Goal: Information Seeking & Learning: Understand process/instructions

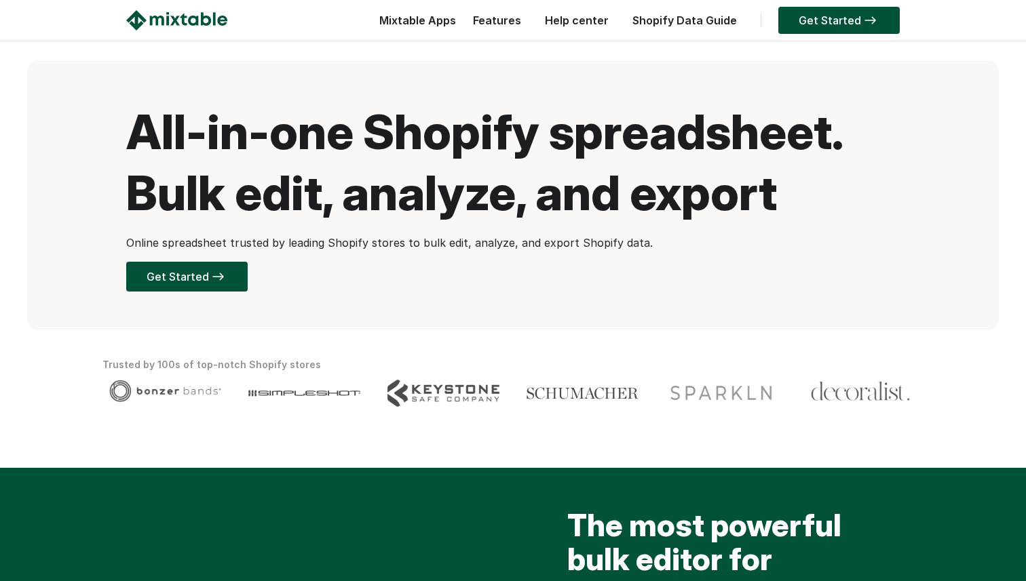
click at [266, 169] on h1 "All-in-one Shopify spreadsheet. Bulk edit, analyze, and export" at bounding box center [512, 163] width 773 height 122
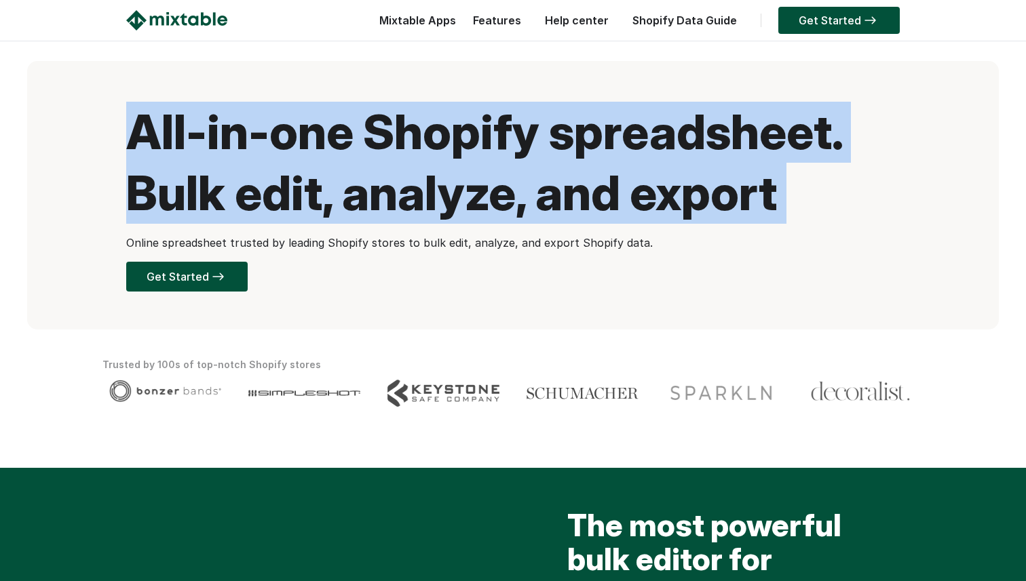
click at [266, 169] on h1 "All-in-one Shopify spreadsheet. Bulk edit, analyze, and export" at bounding box center [512, 163] width 773 height 122
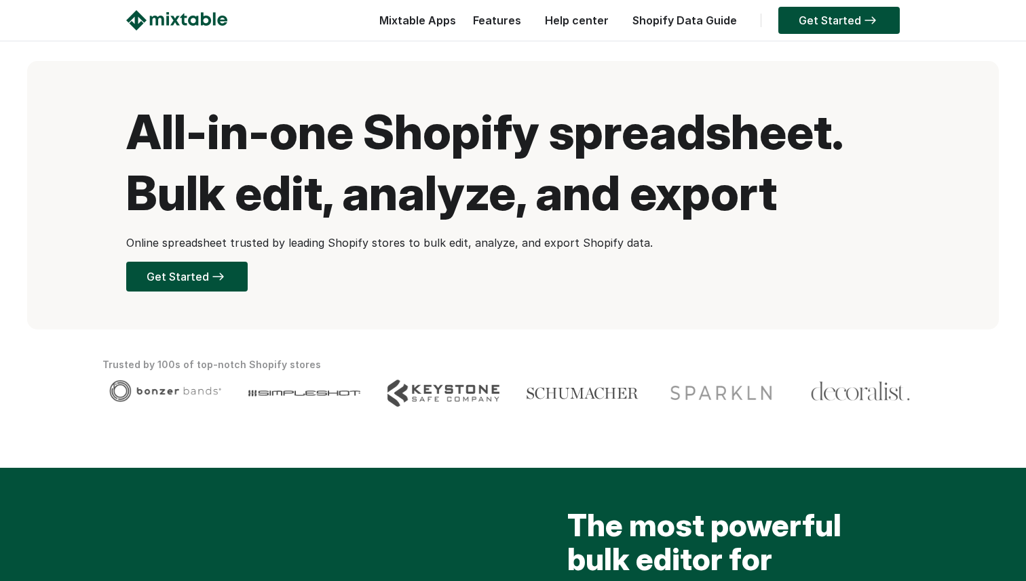
click at [255, 145] on h1 "All-in-one Shopify spreadsheet. Bulk edit, analyze, and export" at bounding box center [512, 163] width 773 height 122
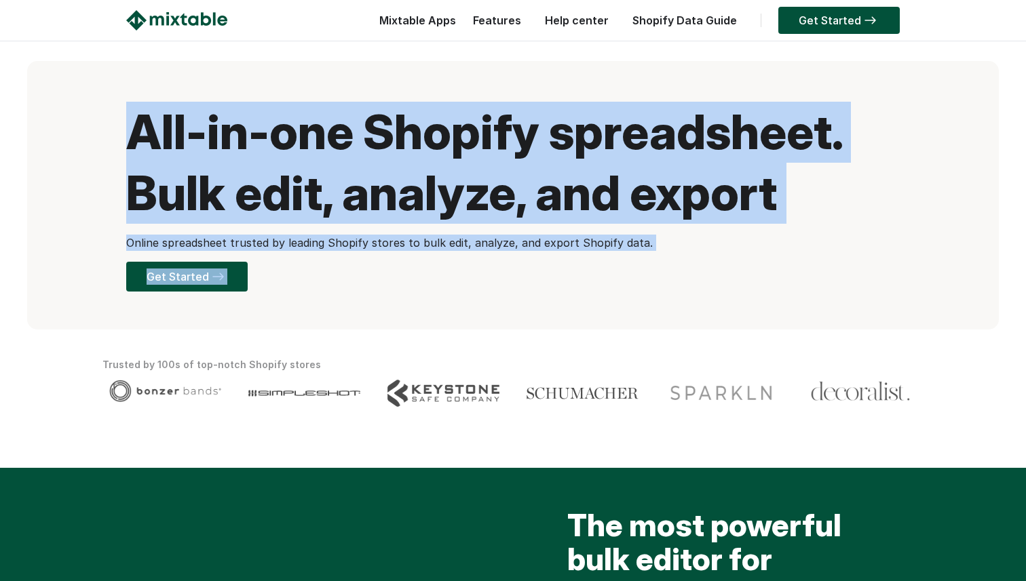
drag, startPoint x: 255, startPoint y: 145, endPoint x: 367, endPoint y: 290, distance: 182.7
click at [366, 288] on div "All-in-one Shopify spreadsheet. Bulk edit, analyze, and export Online spreadshe…" at bounding box center [512, 195] width 773 height 187
click at [367, 290] on div "All-in-one Shopify spreadsheet. Bulk edit, analyze, and export Online spreadshe…" at bounding box center [512, 195] width 971 height 269
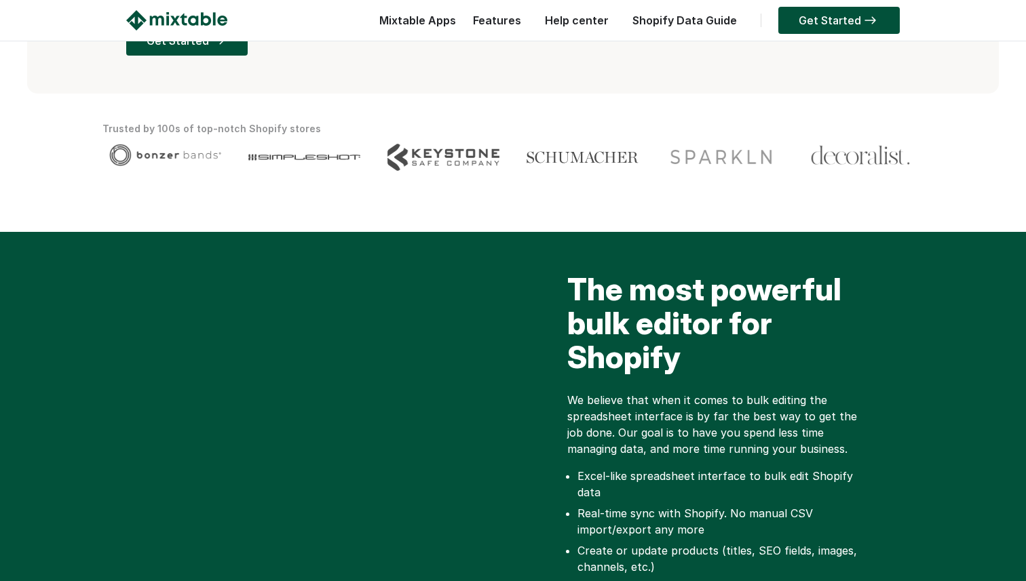
scroll to position [239, 0]
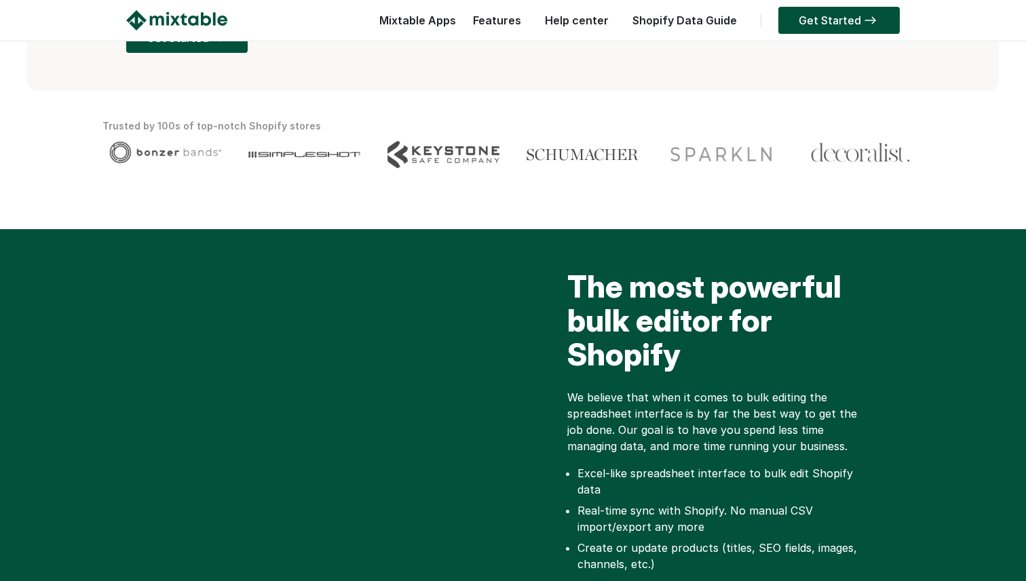
click at [416, 346] on video at bounding box center [319, 366] width 387 height 193
click at [410, 366] on video at bounding box center [319, 366] width 387 height 193
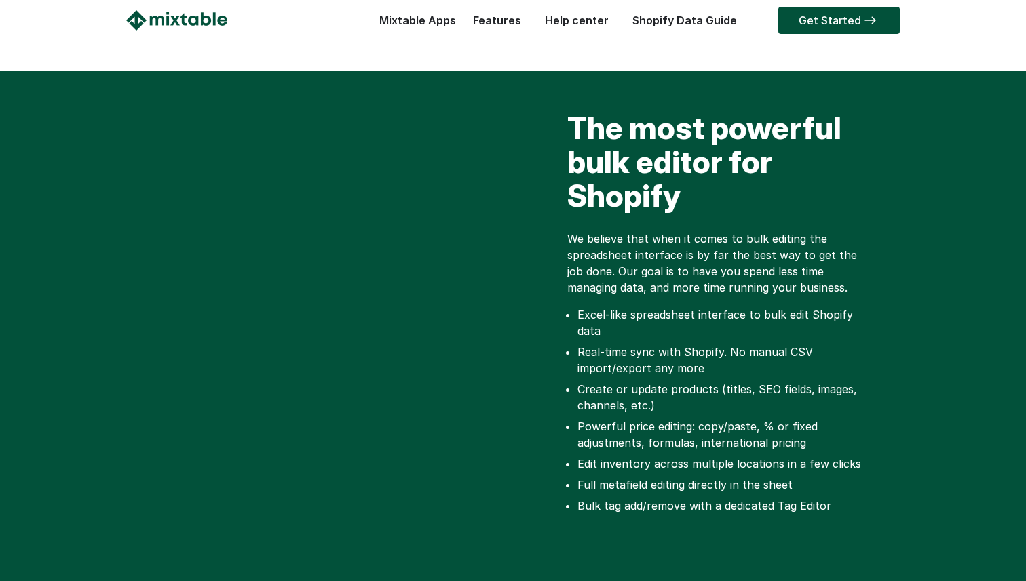
scroll to position [412, 0]
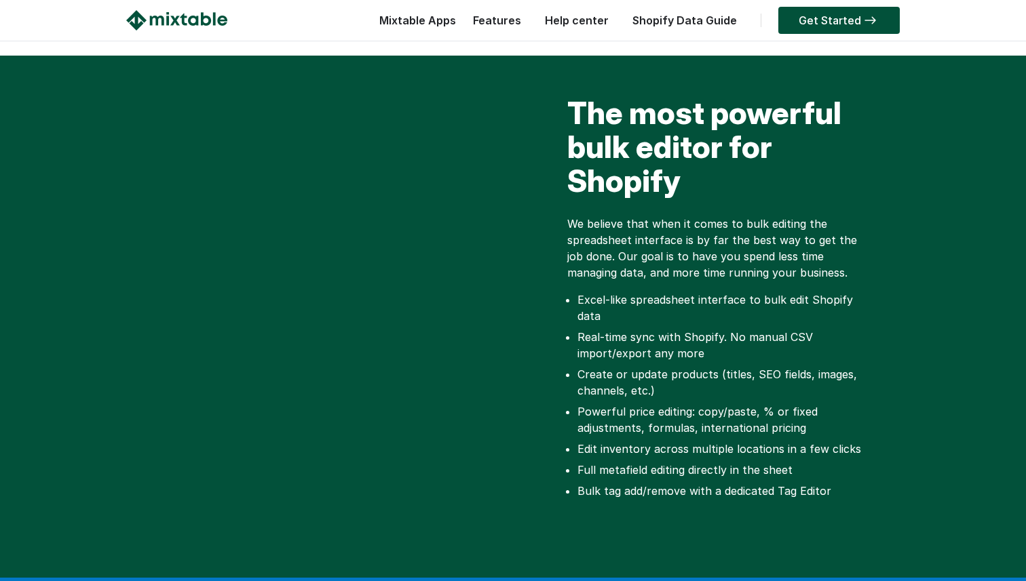
click at [430, 200] on video at bounding box center [319, 192] width 387 height 193
click at [431, 202] on video at bounding box center [319, 192] width 387 height 193
click at [410, 185] on video at bounding box center [319, 192] width 387 height 193
click at [416, 170] on video at bounding box center [319, 192] width 387 height 193
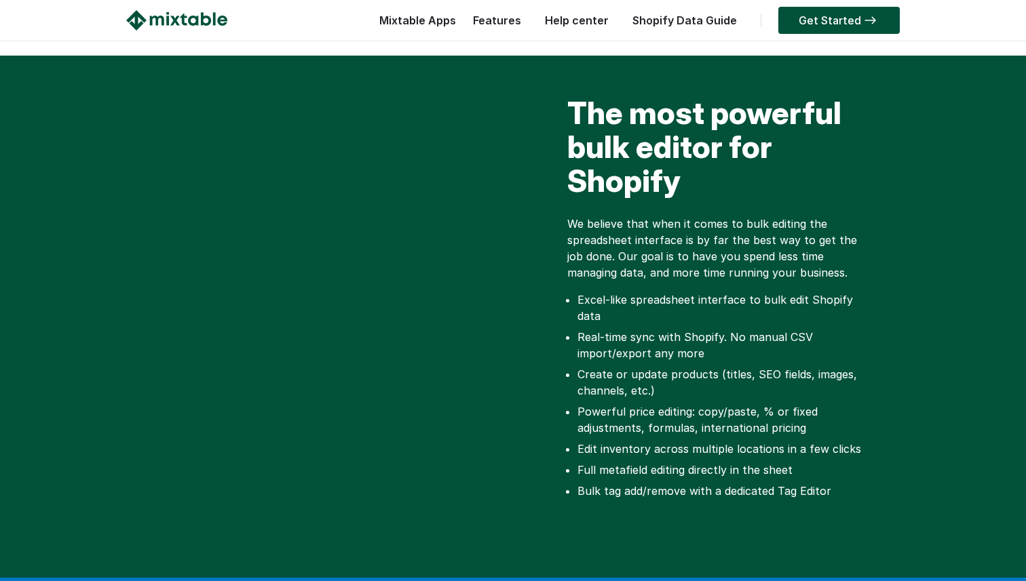
click at [412, 196] on video at bounding box center [319, 192] width 387 height 193
drag, startPoint x: 412, startPoint y: 196, endPoint x: 403, endPoint y: 307, distance: 111.6
click at [403, 290] on video at bounding box center [319, 192] width 387 height 193
click at [432, 184] on video at bounding box center [319, 192] width 387 height 193
click at [458, 186] on video at bounding box center [319, 192] width 387 height 193
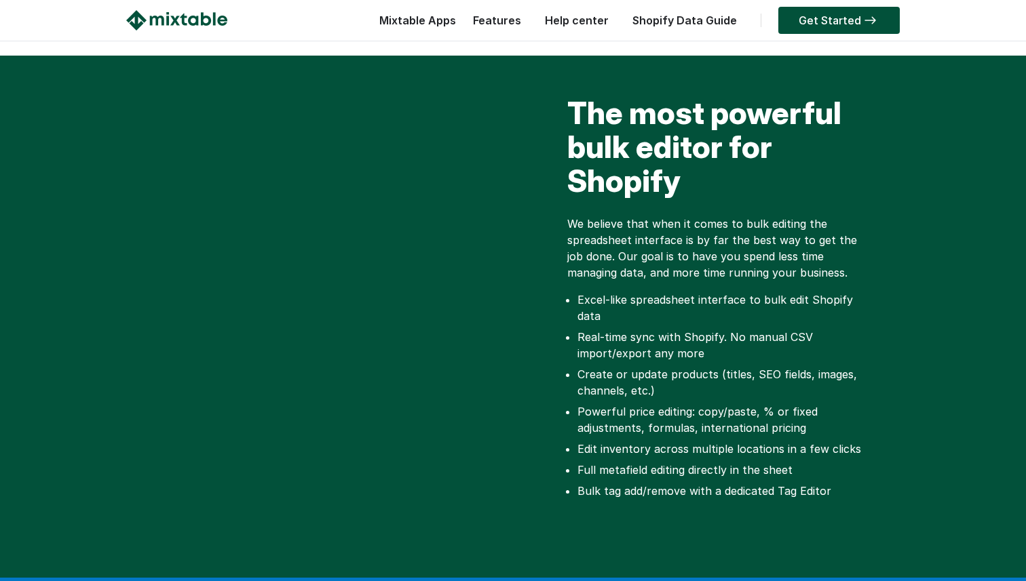
click at [458, 186] on video at bounding box center [319, 192] width 387 height 193
drag, startPoint x: 458, startPoint y: 186, endPoint x: 462, endPoint y: 365, distance: 179.1
click at [462, 362] on div at bounding box center [319, 316] width 387 height 441
click at [462, 365] on div at bounding box center [319, 316] width 387 height 441
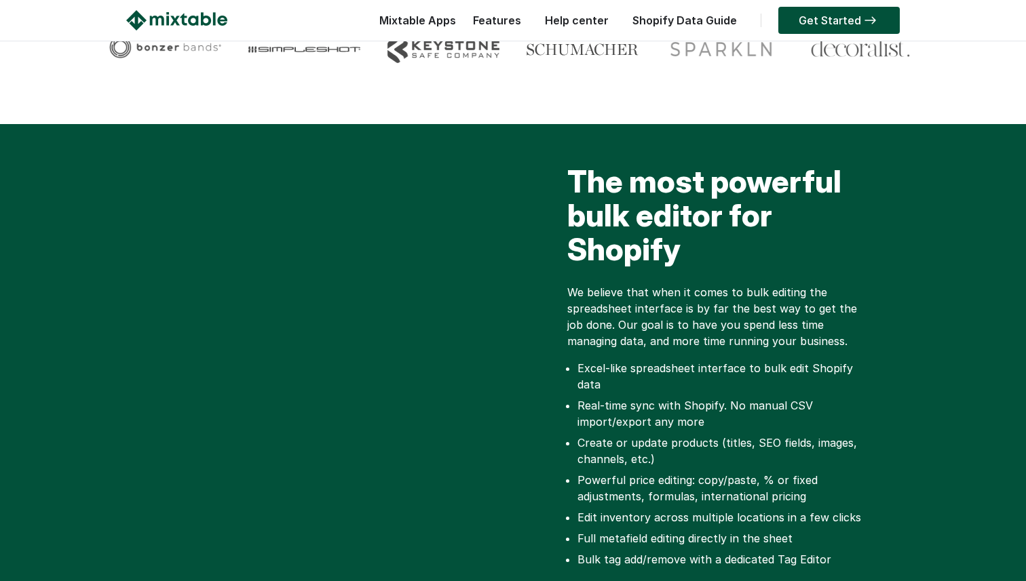
scroll to position [343, 0]
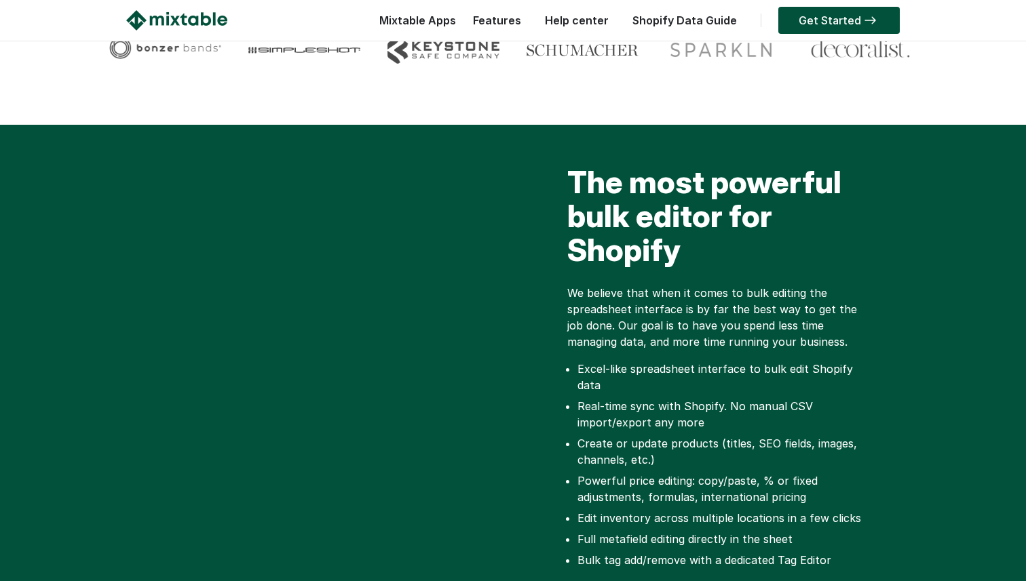
click at [531, 254] on div "The most powerful bulk editor for Shopify We believe that when it comes to bulk…" at bounding box center [706, 385] width 387 height 441
click at [548, 231] on div "The most powerful bulk editor for Shopify We believe that when it comes to bulk…" at bounding box center [706, 385] width 387 height 441
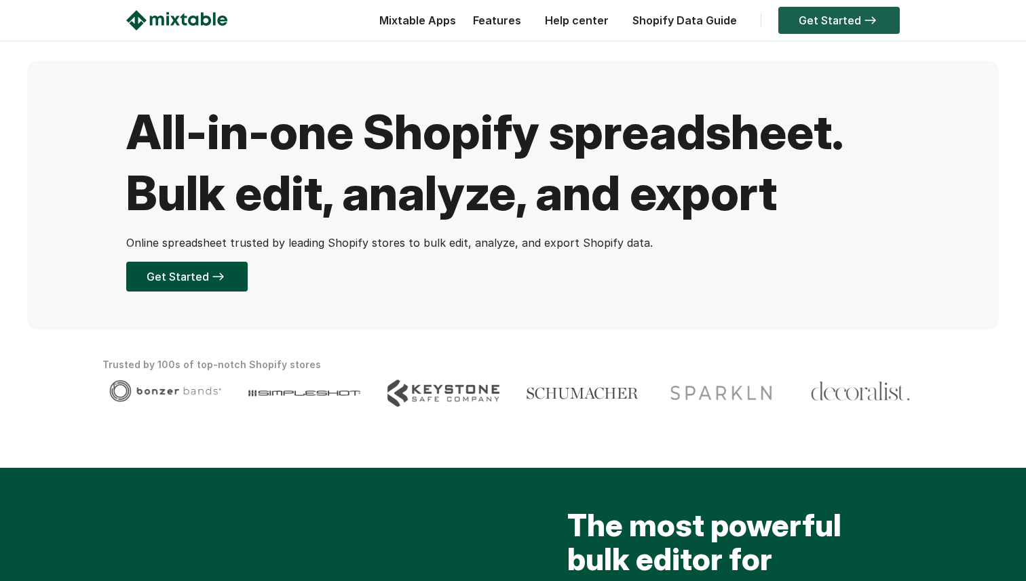
click at [800, 20] on link "Get Started" at bounding box center [838, 20] width 121 height 27
click at [582, 22] on link "Help center" at bounding box center [576, 21] width 77 height 14
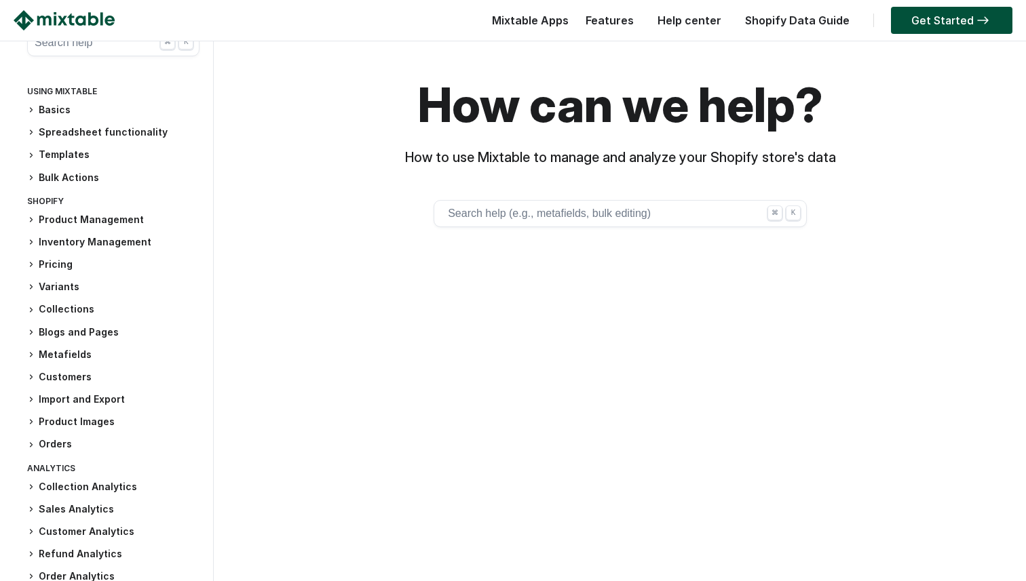
scroll to position [66, 0]
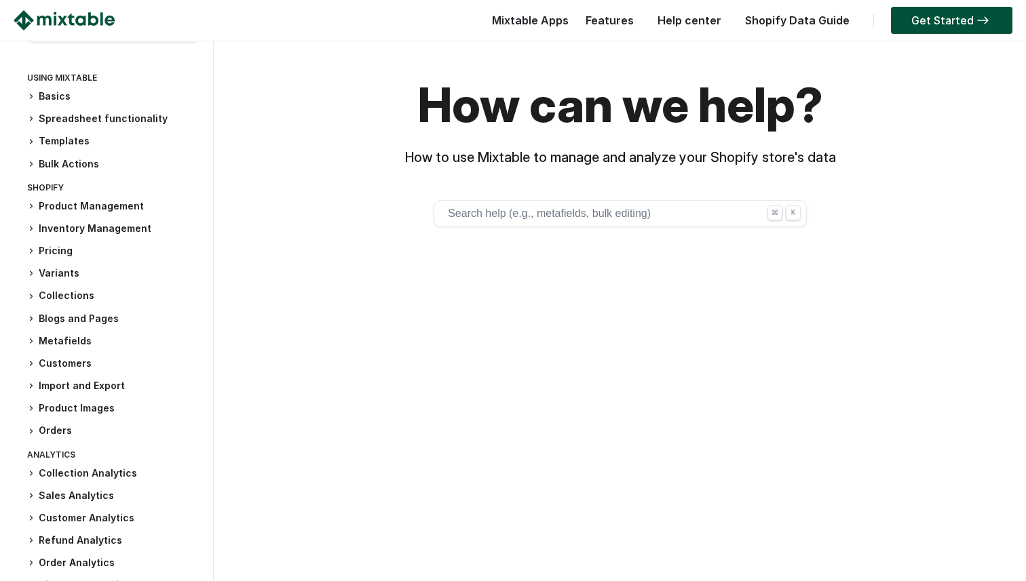
click at [77, 383] on h3 "Import and Export" at bounding box center [113, 386] width 172 height 14
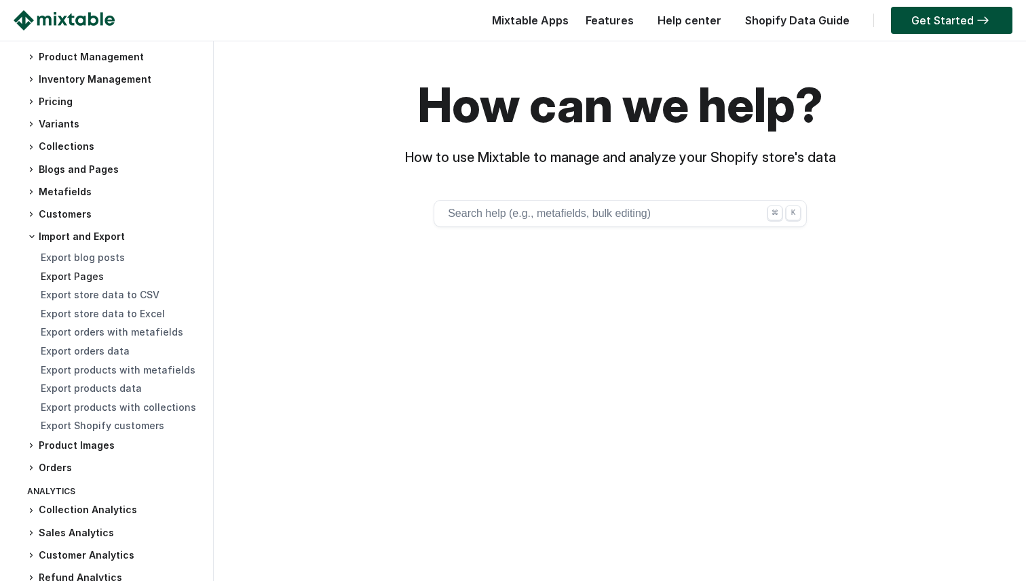
scroll to position [223, 0]
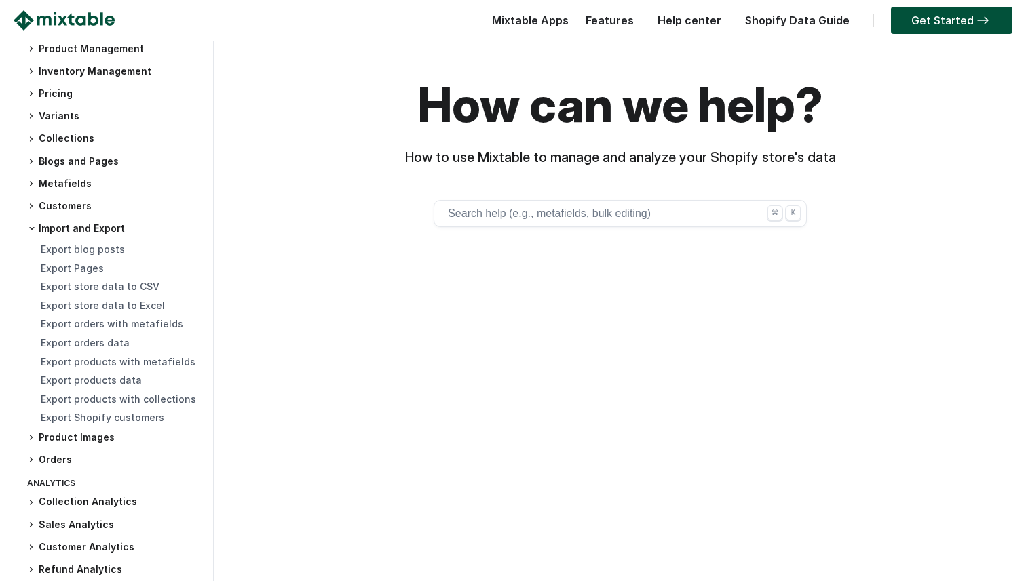
click at [75, 207] on h3 "Customers" at bounding box center [113, 206] width 172 height 14
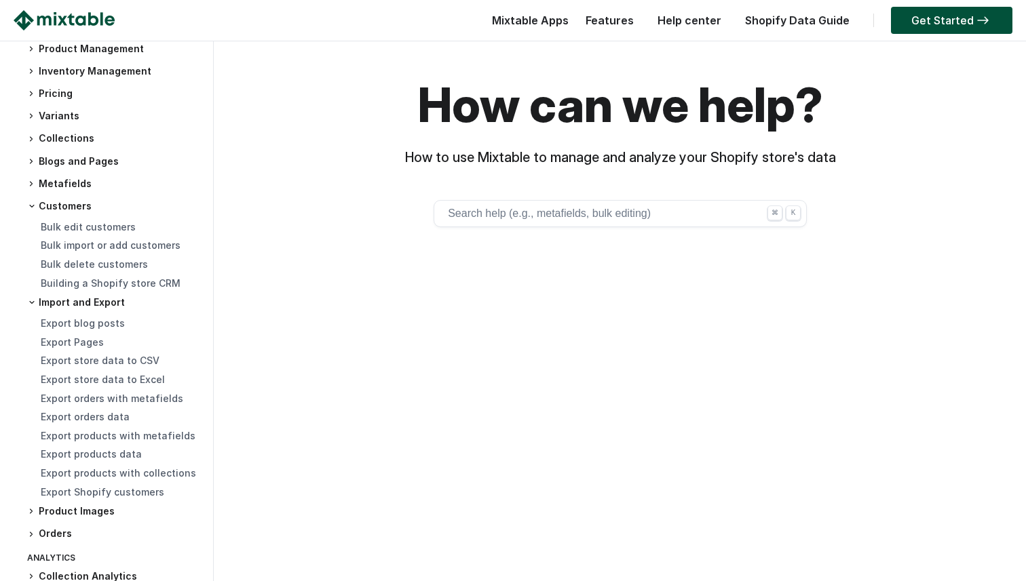
click at [62, 205] on h3 "Customers" at bounding box center [113, 206] width 172 height 14
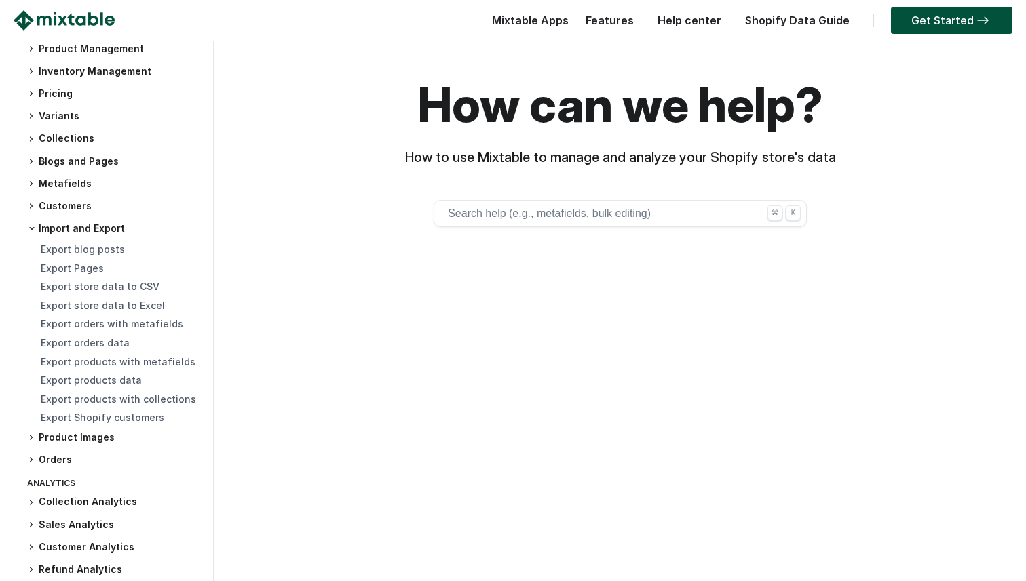
click at [62, 205] on h3 "Customers" at bounding box center [113, 206] width 172 height 14
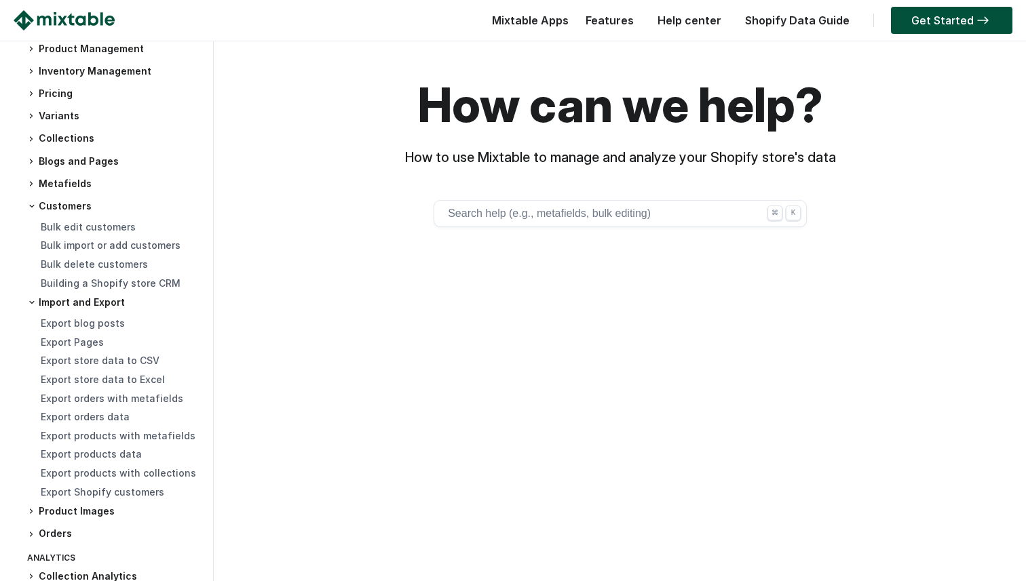
click at [57, 205] on h3 "Customers" at bounding box center [113, 206] width 172 height 14
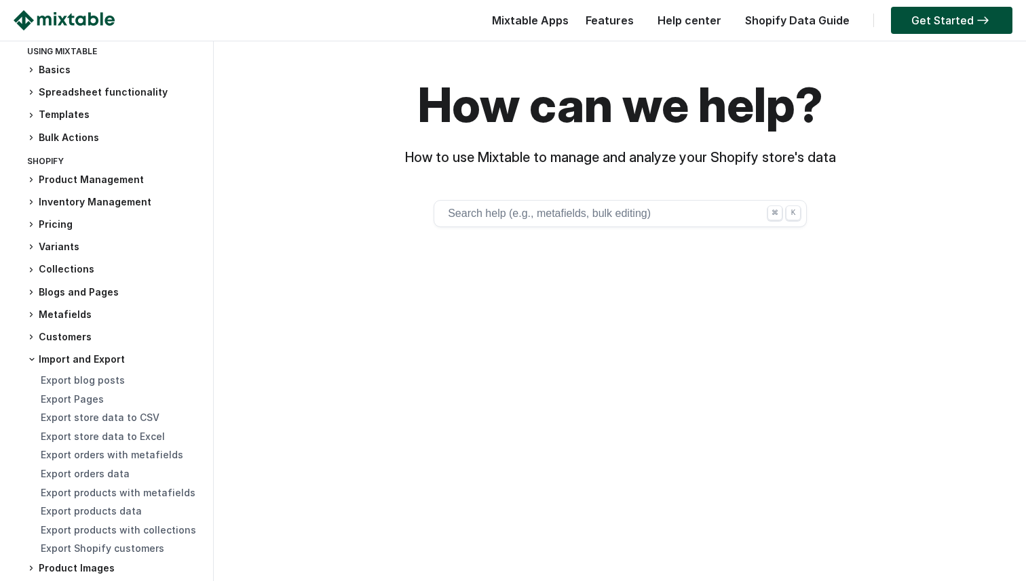
scroll to position [90, 0]
click at [59, 252] on h3 "Variants" at bounding box center [113, 249] width 172 height 14
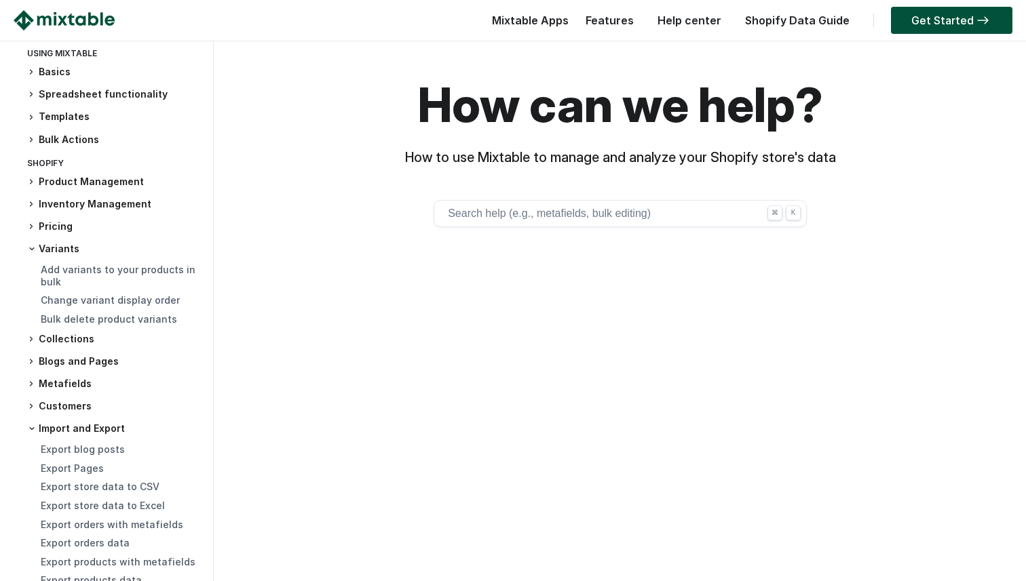
click at [58, 249] on h3 "Variants" at bounding box center [113, 249] width 172 height 14
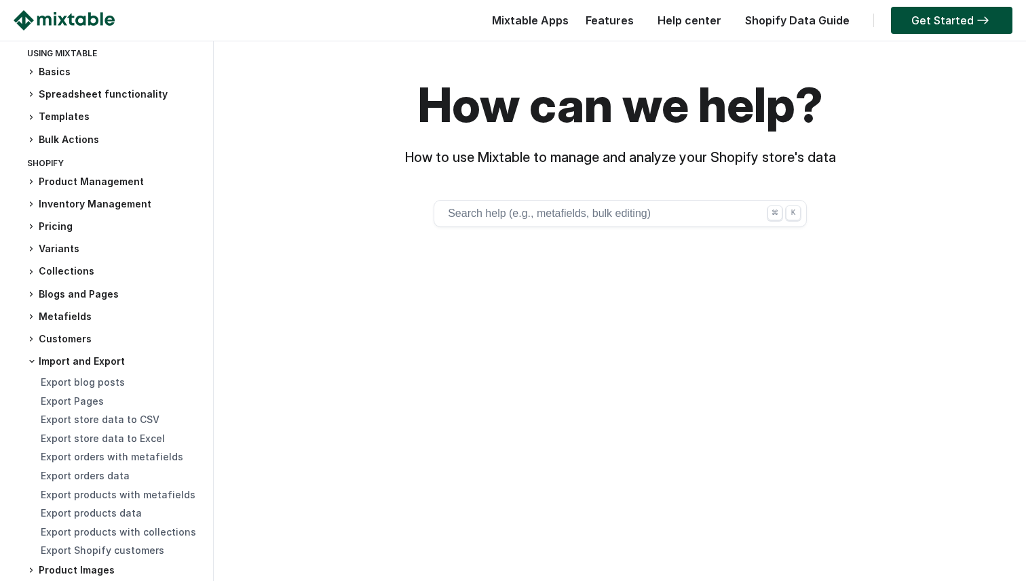
click at [54, 225] on h3 "Pricing" at bounding box center [113, 227] width 172 height 14
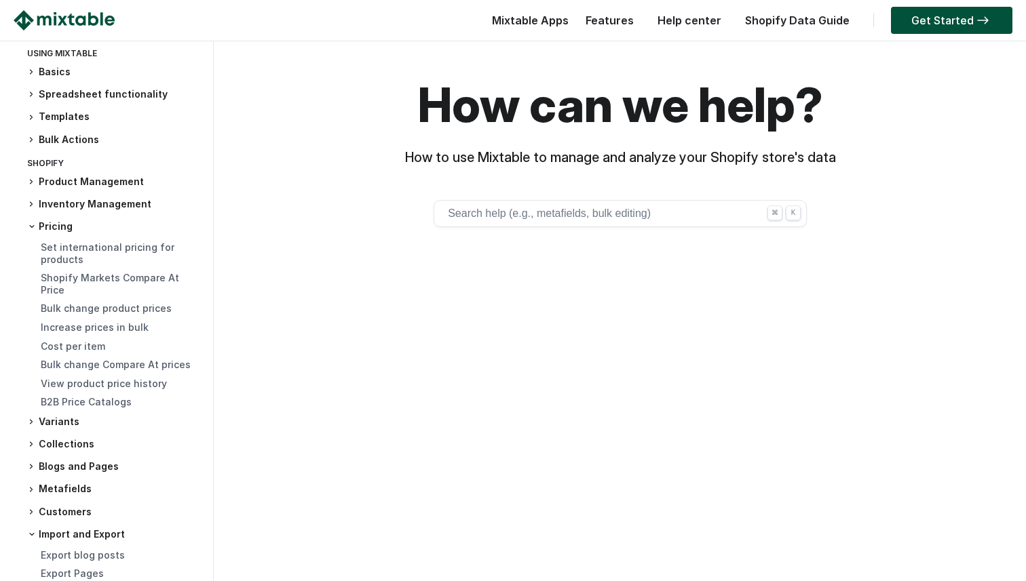
click at [54, 225] on h3 "Pricing" at bounding box center [113, 227] width 172 height 14
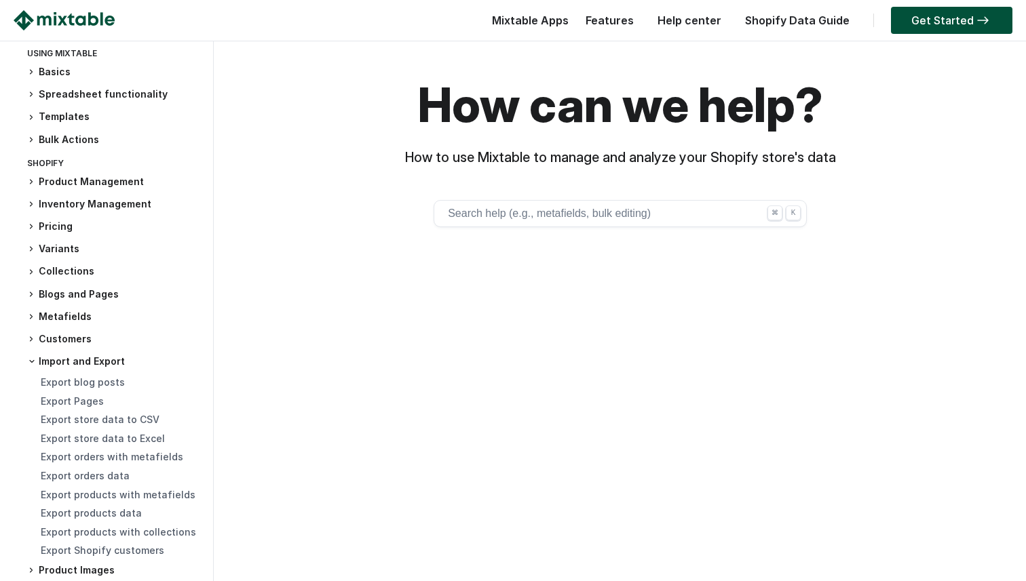
click at [55, 212] on div "Product Management Add product category Bulk edit Google Shopping fields Bulk i…" at bounding box center [113, 388] width 172 height 426
click at [55, 210] on h3 "Inventory Management" at bounding box center [113, 204] width 172 height 14
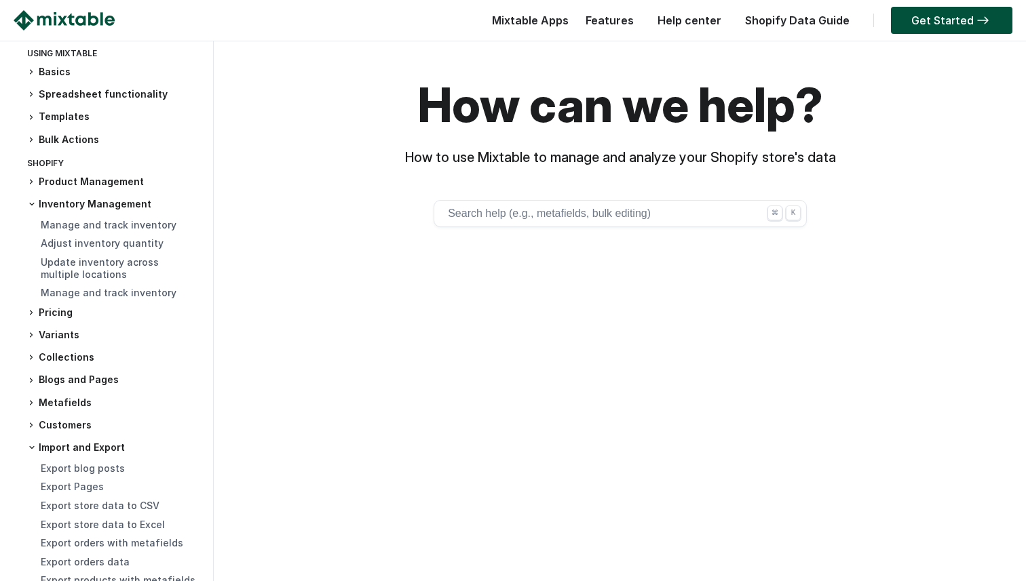
click at [55, 206] on h3 "Inventory Management" at bounding box center [113, 204] width 172 height 14
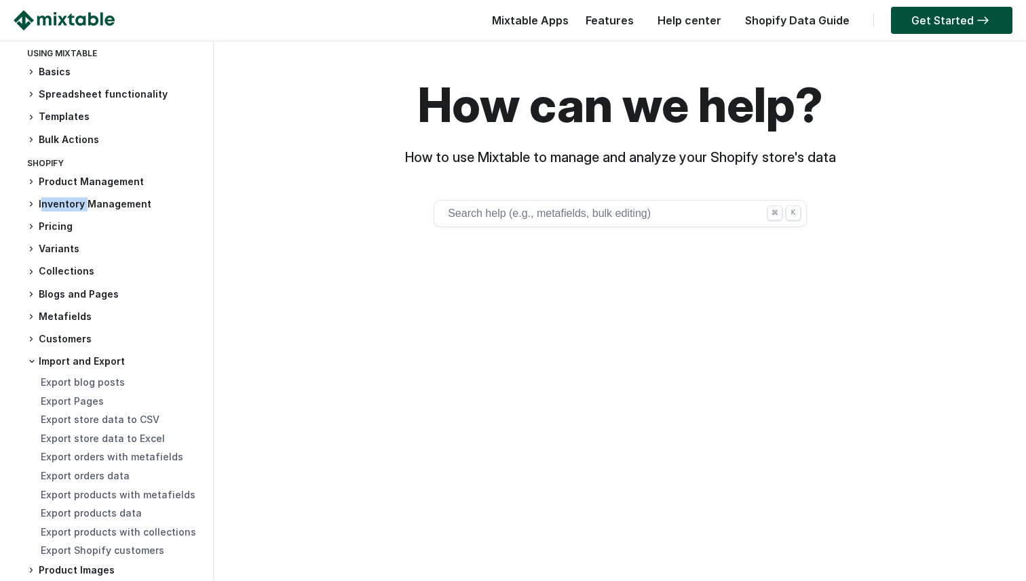
click at [55, 206] on h3 "Inventory Management" at bounding box center [113, 204] width 172 height 14
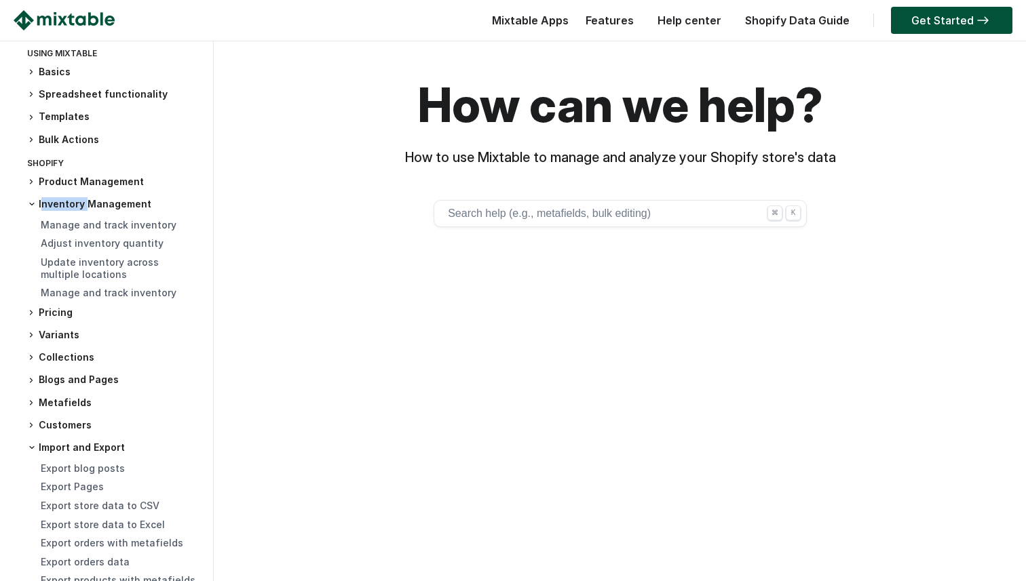
click at [56, 203] on h3 "Inventory Management" at bounding box center [113, 204] width 172 height 14
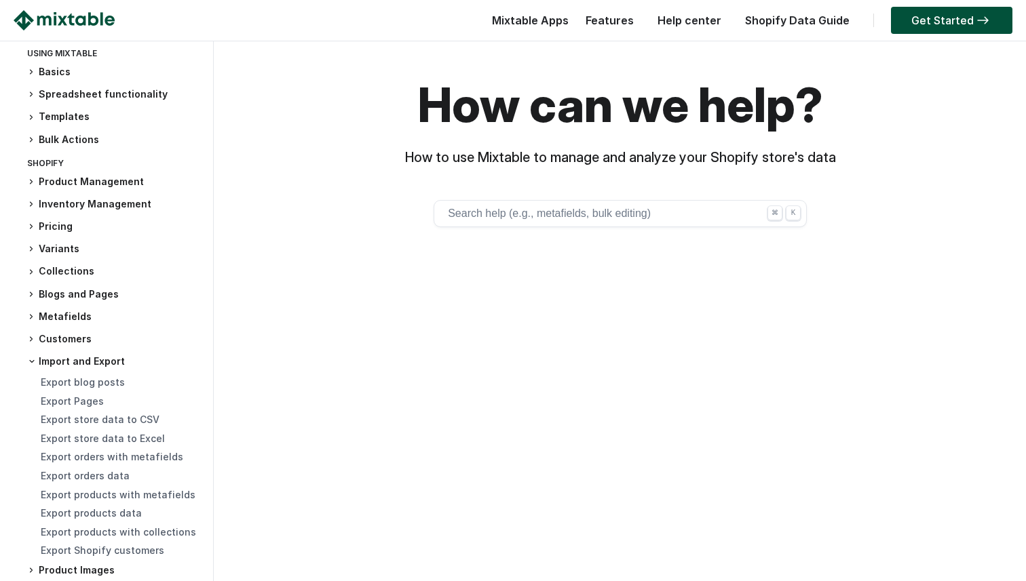
click at [56, 180] on h3 "Product Management" at bounding box center [113, 182] width 172 height 14
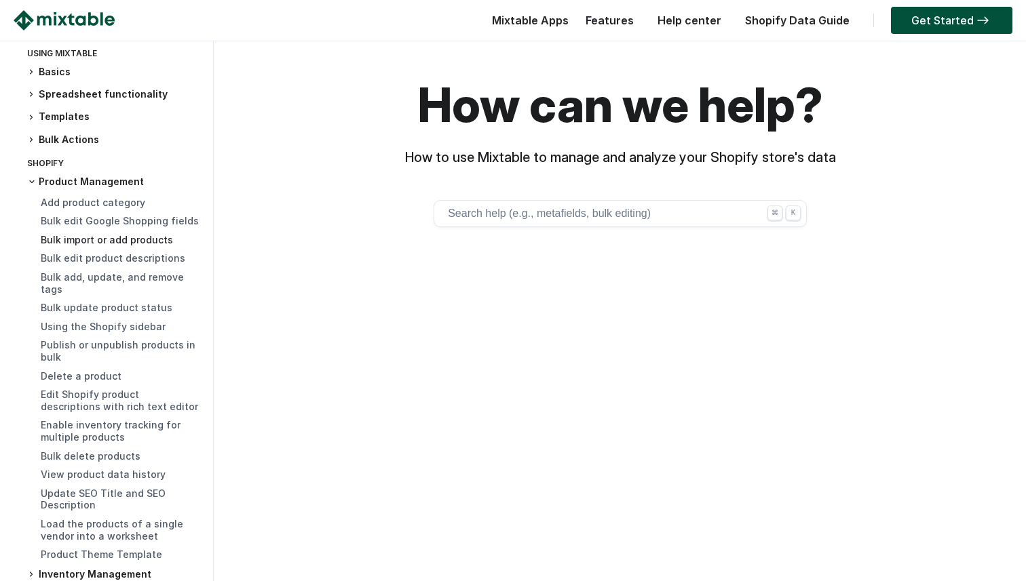
click at [55, 238] on link "Bulk import or add products" at bounding box center [107, 240] width 132 height 12
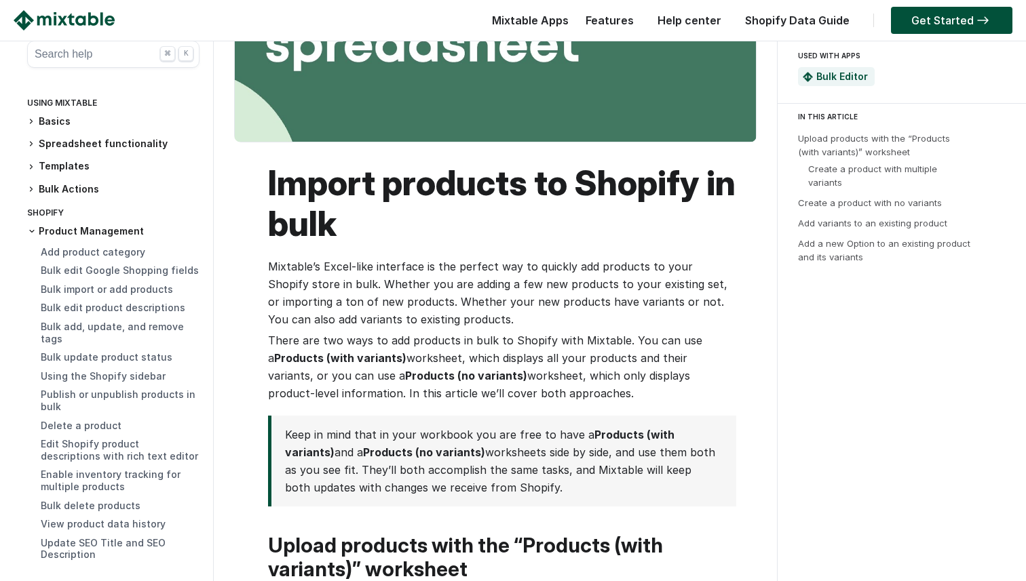
scroll to position [237, 0]
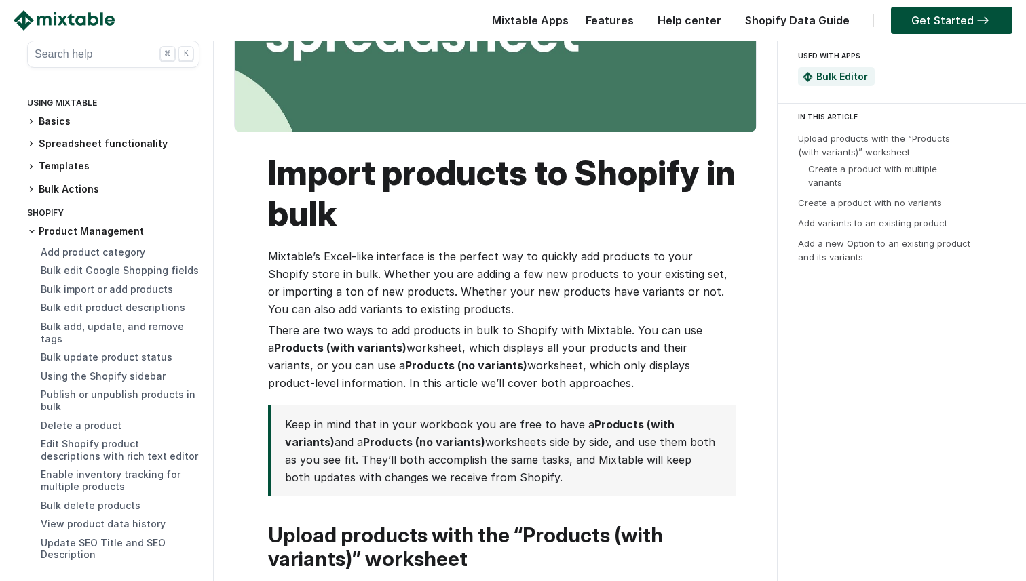
click at [496, 361] on p "There are two ways to add products in bulk to Shopify with Mixtable. You can us…" at bounding box center [502, 357] width 468 height 71
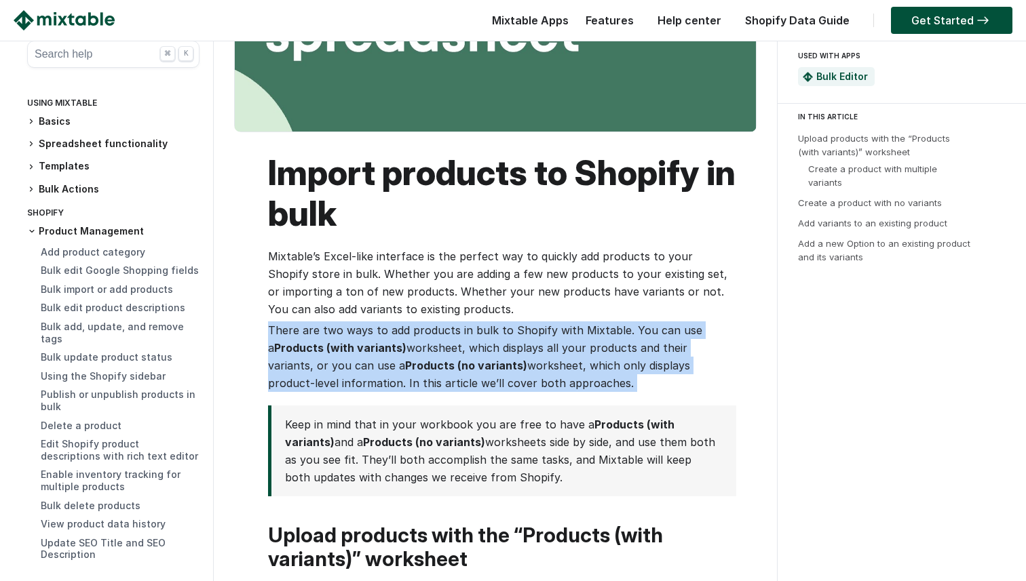
click at [496, 361] on p "There are two ways to add products in bulk to Shopify with Mixtable. You can us…" at bounding box center [502, 357] width 468 height 71
click at [495, 353] on p "There are two ways to add products in bulk to Shopify with Mixtable. You can us…" at bounding box center [502, 357] width 468 height 71
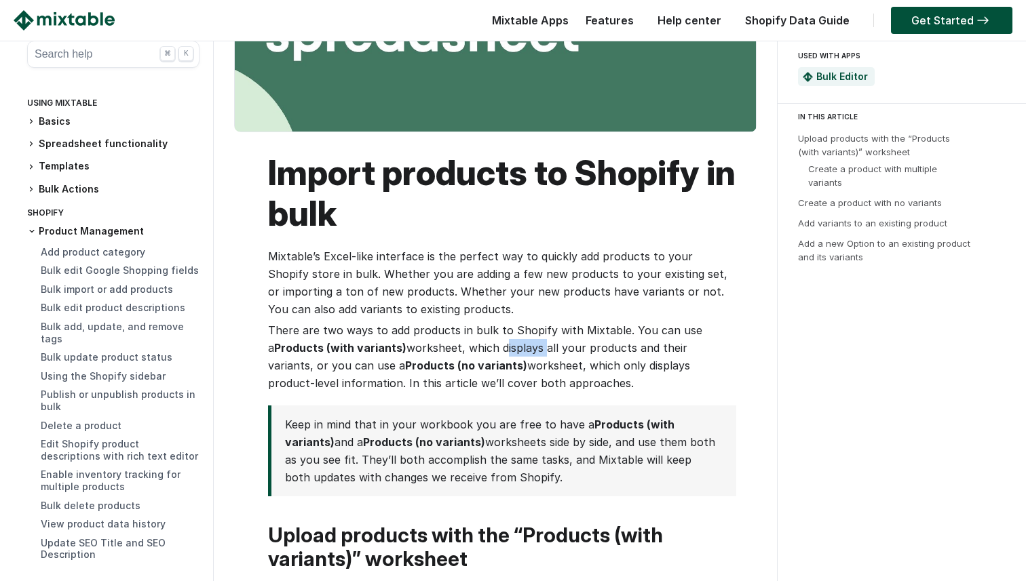
click at [495, 353] on p "There are two ways to add products in bulk to Shopify with Mixtable. You can us…" at bounding box center [502, 357] width 468 height 71
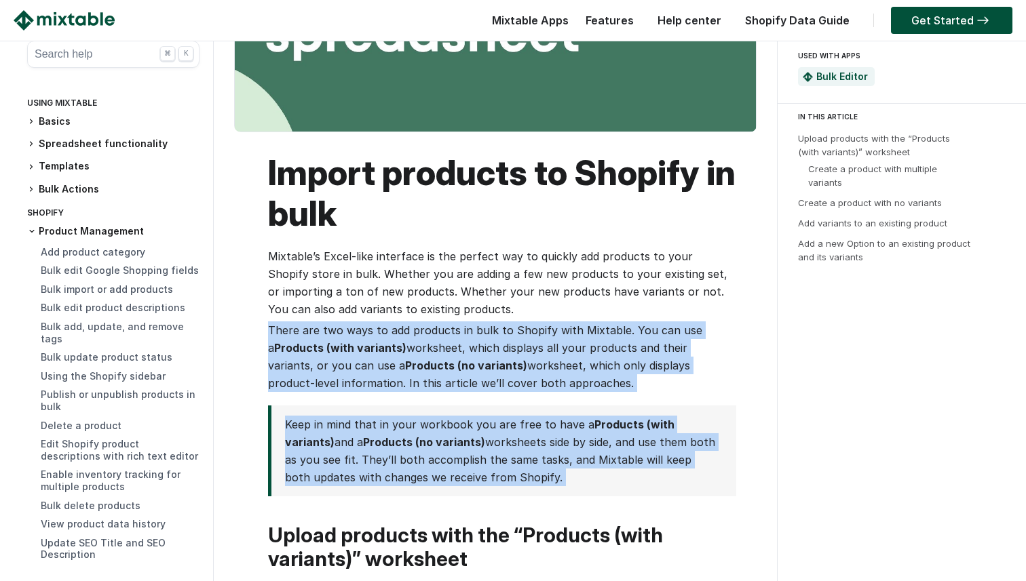
drag, startPoint x: 495, startPoint y: 353, endPoint x: 491, endPoint y: 444, distance: 91.0
click at [491, 444] on p "Keep in mind that in your workbook you are free to have a Products (with varian…" at bounding box center [500, 451] width 431 height 71
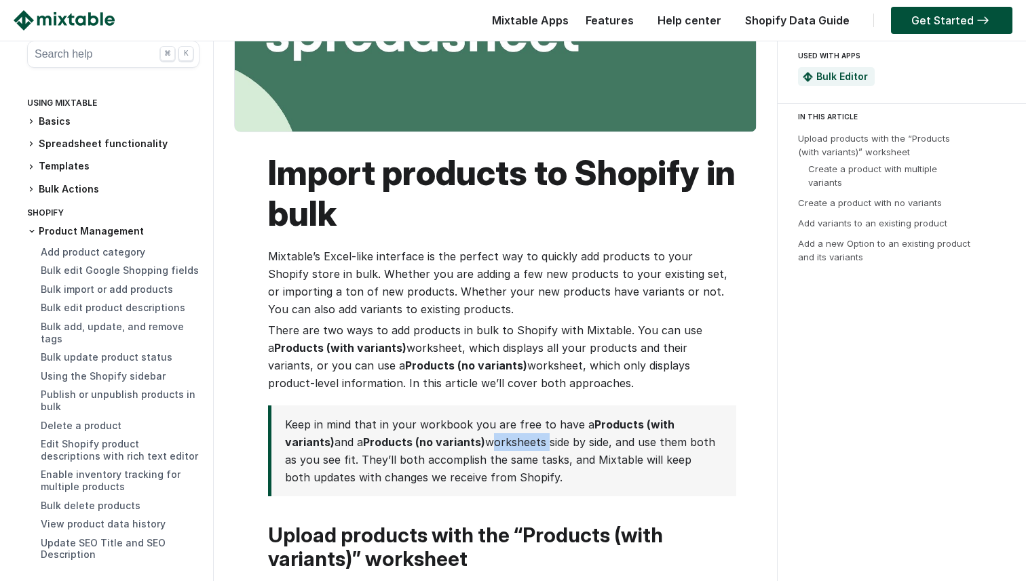
click at [491, 444] on p "Keep in mind that in your workbook you are free to have a Products (with varian…" at bounding box center [500, 451] width 431 height 71
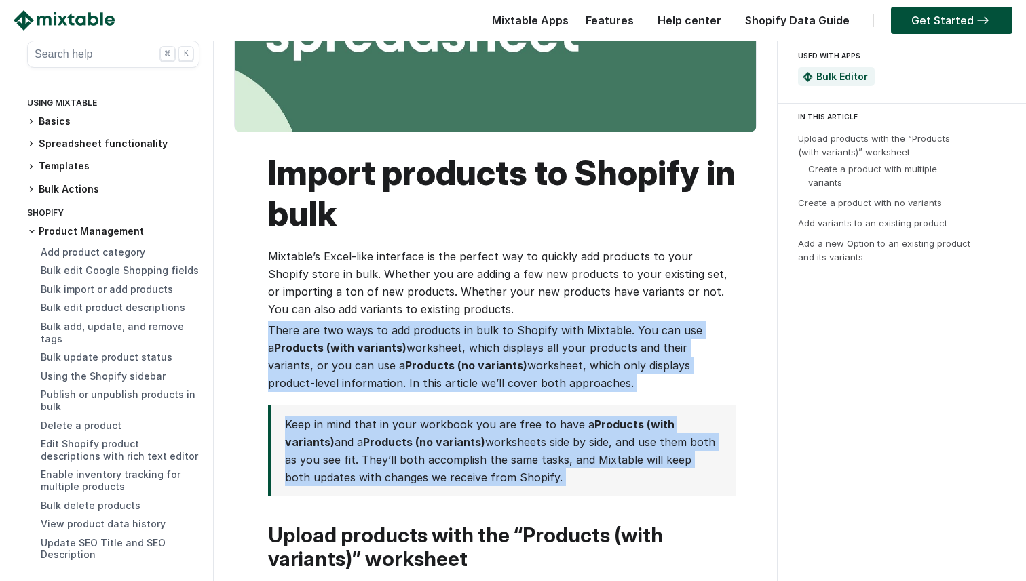
drag, startPoint x: 491, startPoint y: 444, endPoint x: 497, endPoint y: 362, distance: 82.3
click at [497, 362] on p "There are two ways to add products in bulk to Shopify with Mixtable. You can us…" at bounding box center [502, 357] width 468 height 71
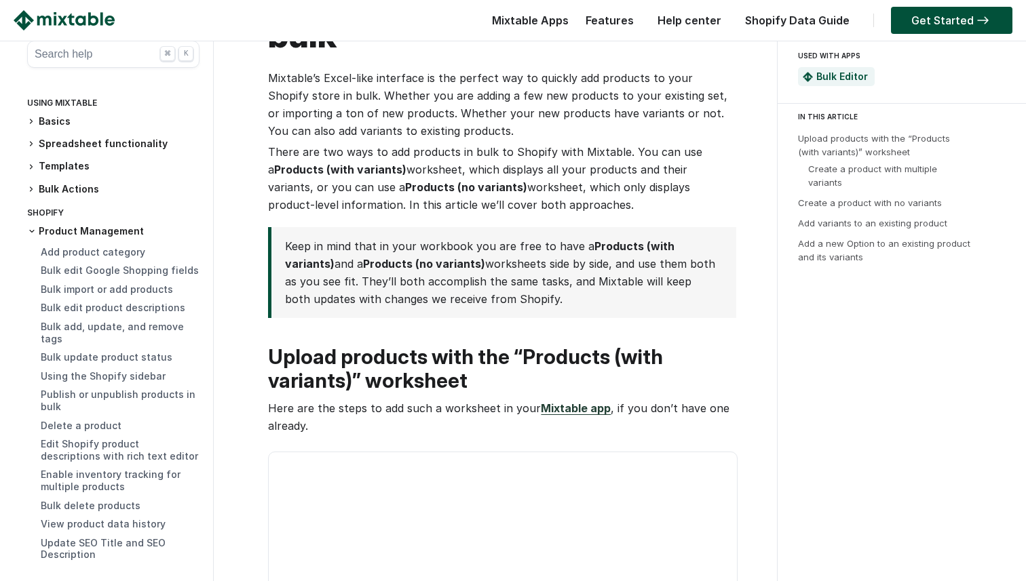
scroll to position [427, 0]
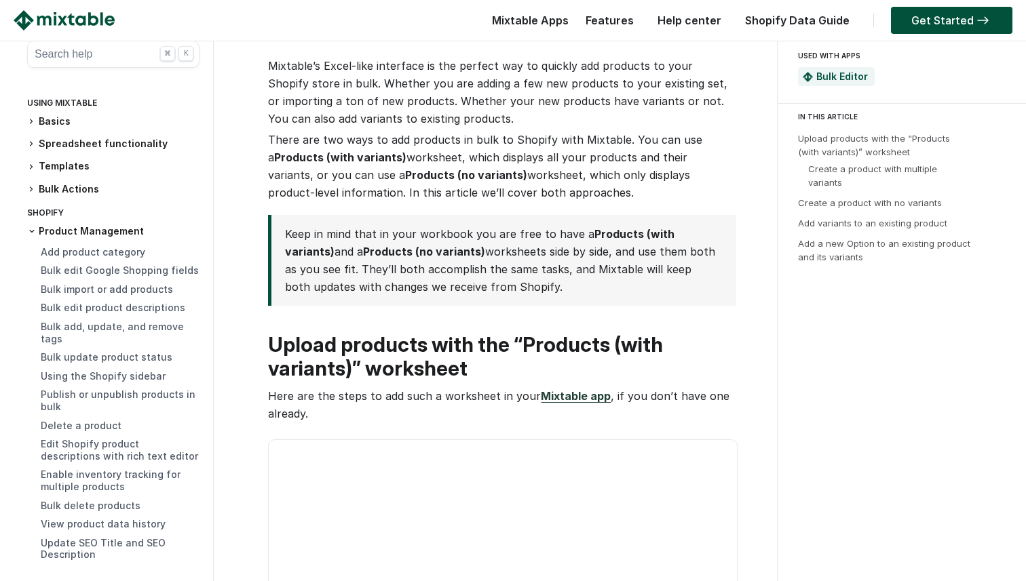
click at [498, 250] on p "Keep in mind that in your workbook you are free to have a Products (with varian…" at bounding box center [500, 260] width 431 height 71
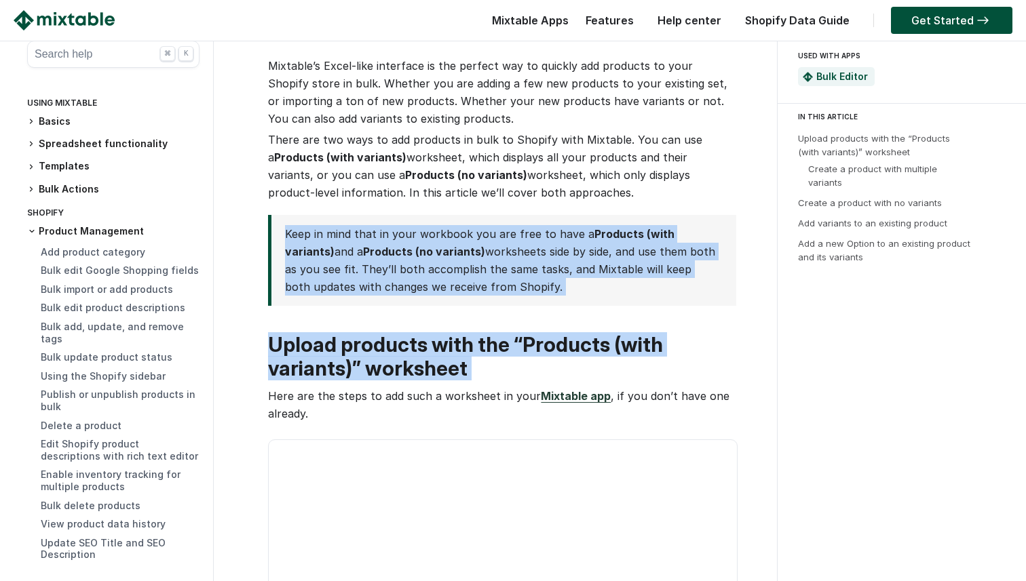
drag, startPoint x: 498, startPoint y: 250, endPoint x: 487, endPoint y: 373, distance: 123.2
click at [487, 373] on h2 "Upload products with the “Products (with variants)” worksheet" at bounding box center [502, 356] width 468 height 47
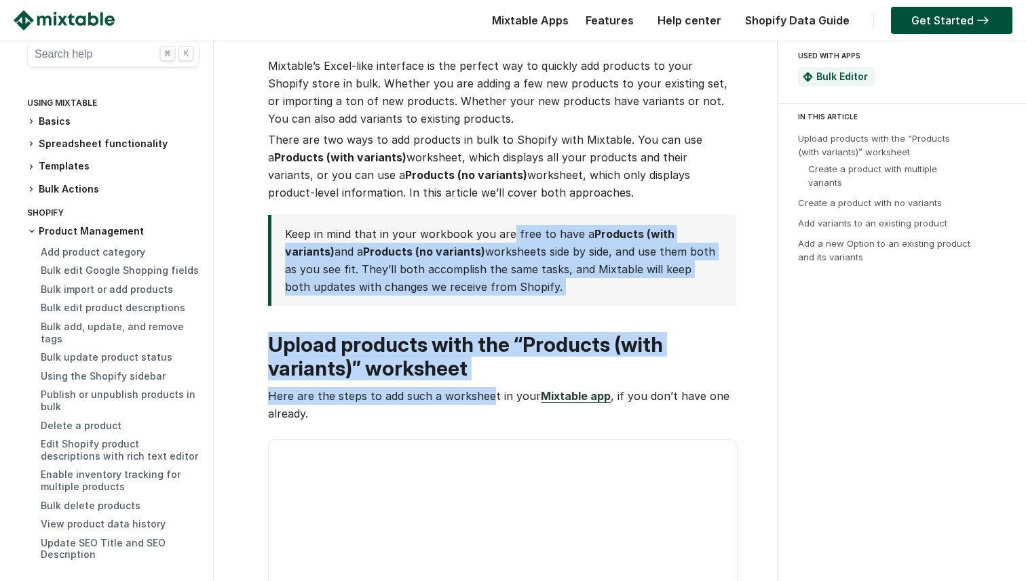
drag, startPoint x: 486, startPoint y: 403, endPoint x: 509, endPoint y: 224, distance: 180.5
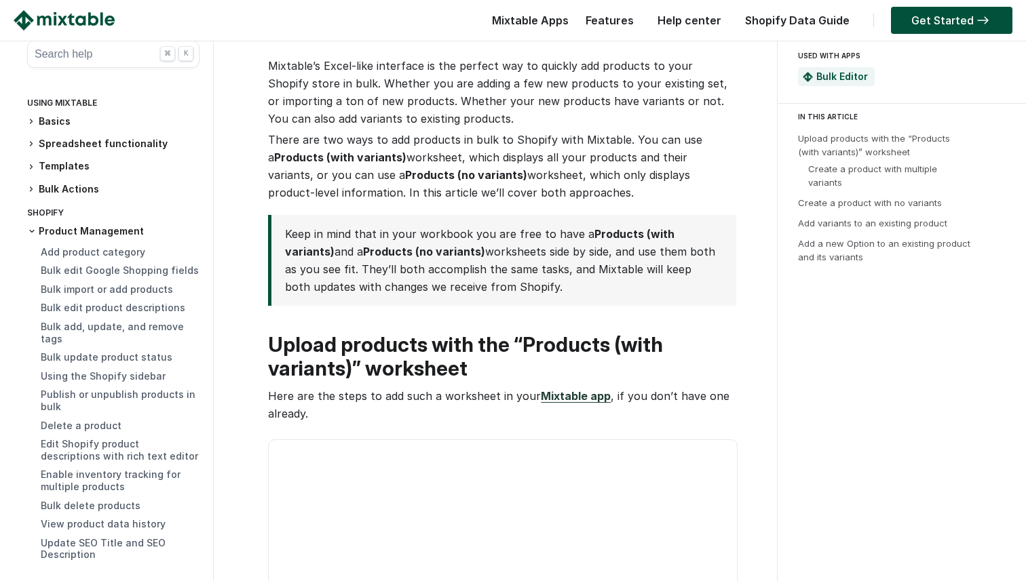
click at [509, 224] on blockquote "Keep in mind that in your workbook you are free to have a Products (with varian…" at bounding box center [502, 260] width 468 height 91
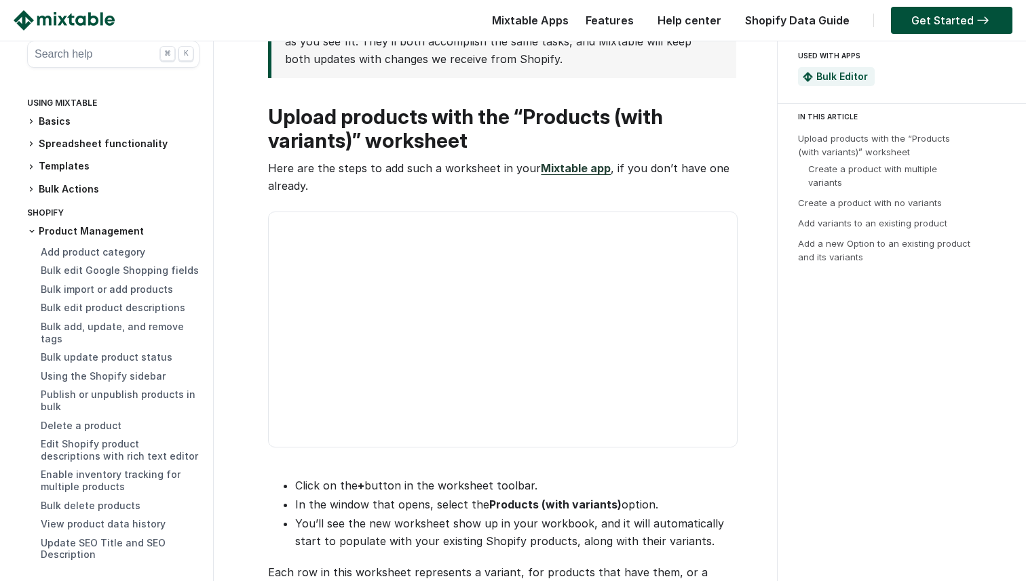
scroll to position [674, 0]
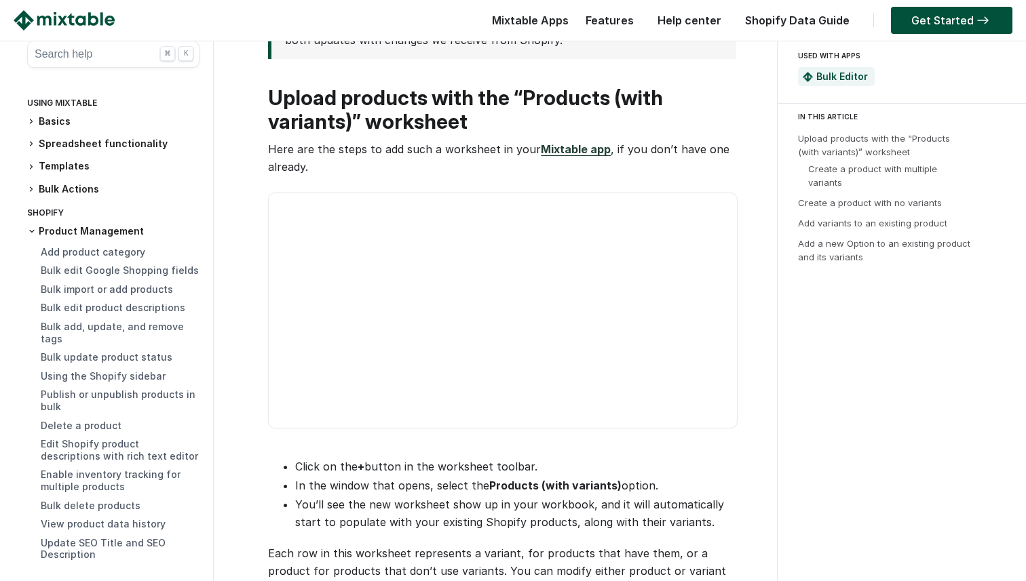
click at [469, 325] on video at bounding box center [502, 311] width 469 height 236
click at [466, 332] on video at bounding box center [502, 311] width 469 height 236
click at [448, 332] on video at bounding box center [502, 311] width 469 height 236
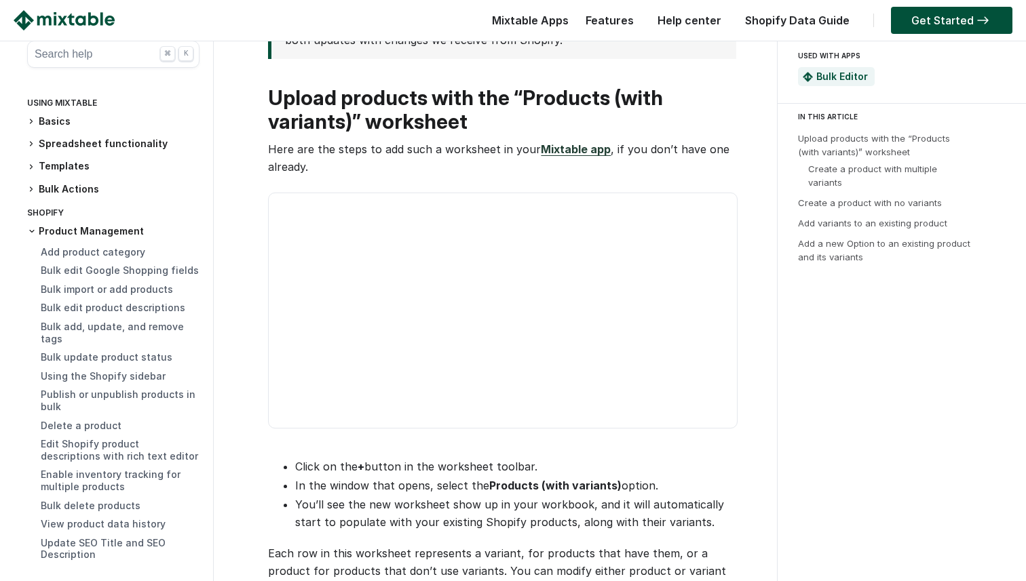
click at [448, 332] on video at bounding box center [502, 311] width 469 height 236
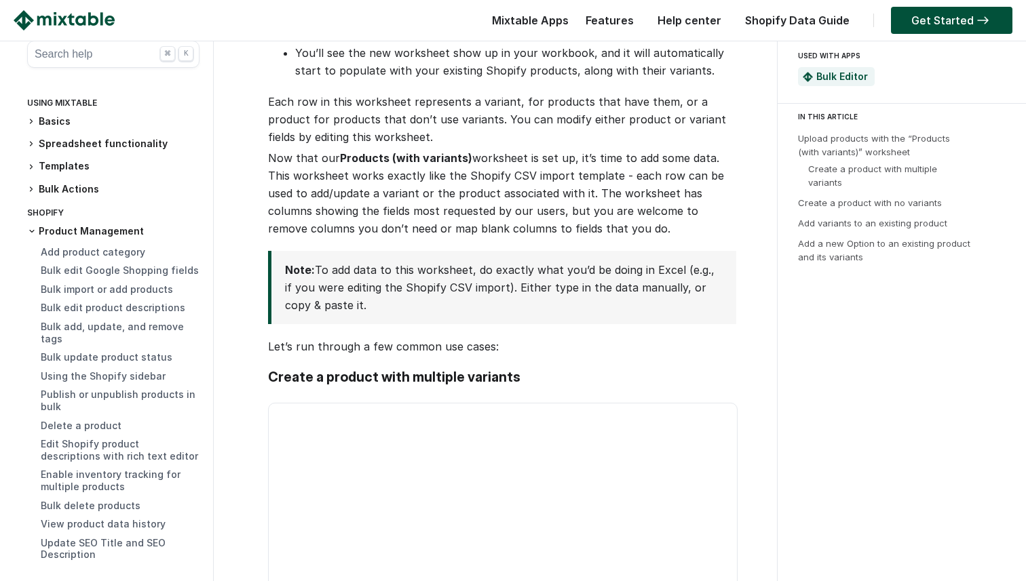
scroll to position [1130, 0]
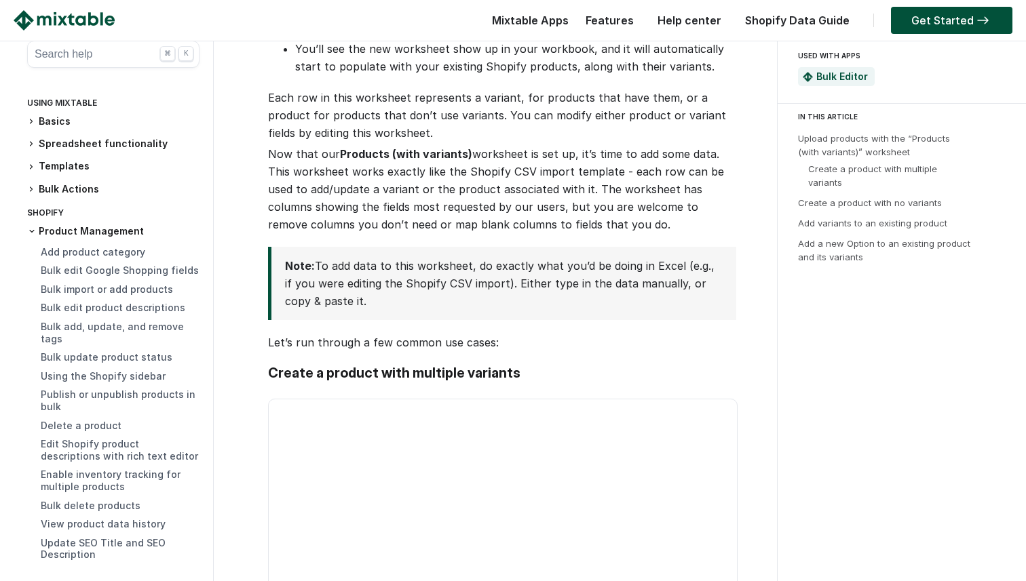
drag, startPoint x: 511, startPoint y: 187, endPoint x: 501, endPoint y: 362, distance: 174.6
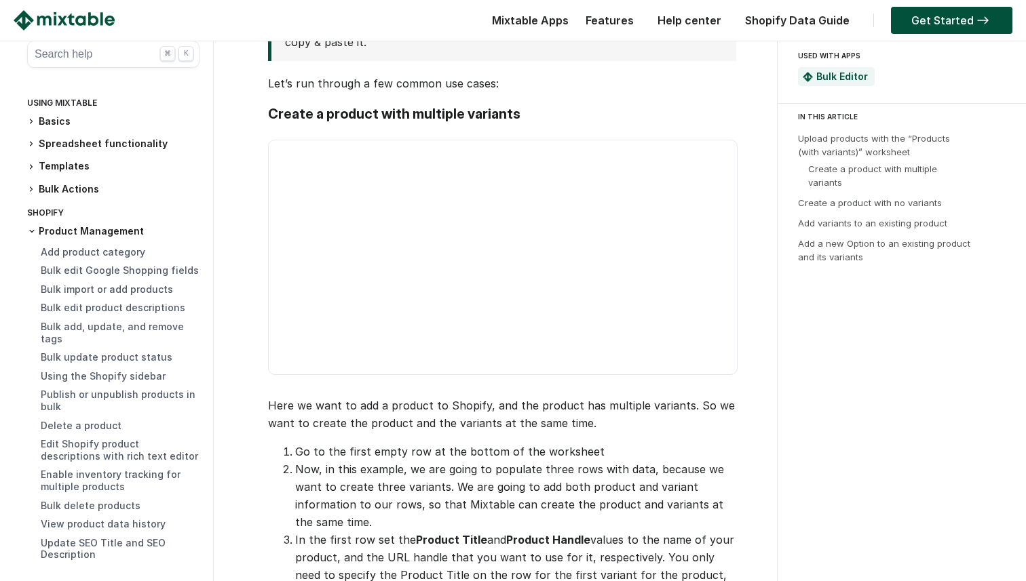
scroll to position [1400, 0]
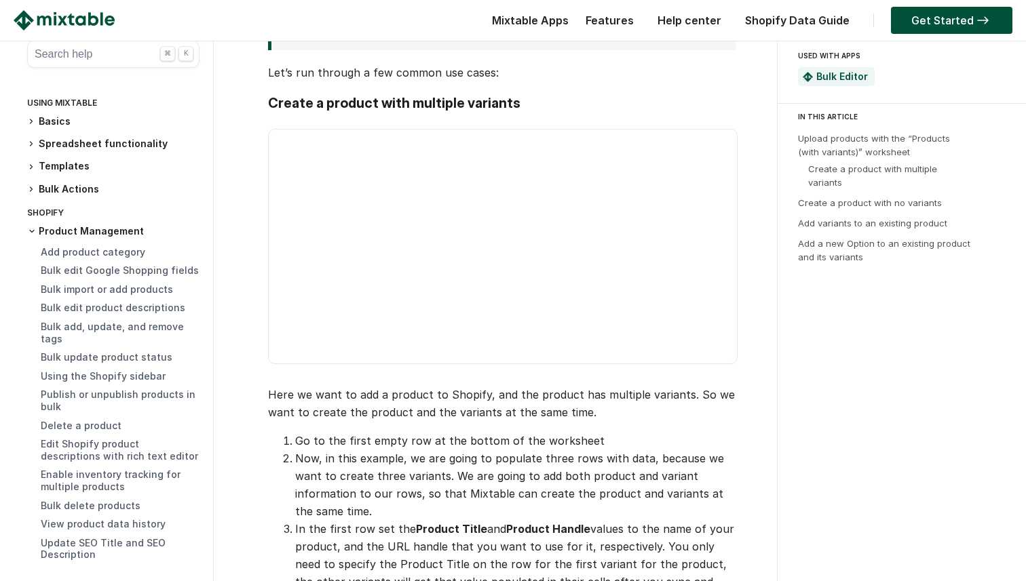
click at [540, 81] on p "Let’s run through a few common use cases:" at bounding box center [502, 73] width 468 height 18
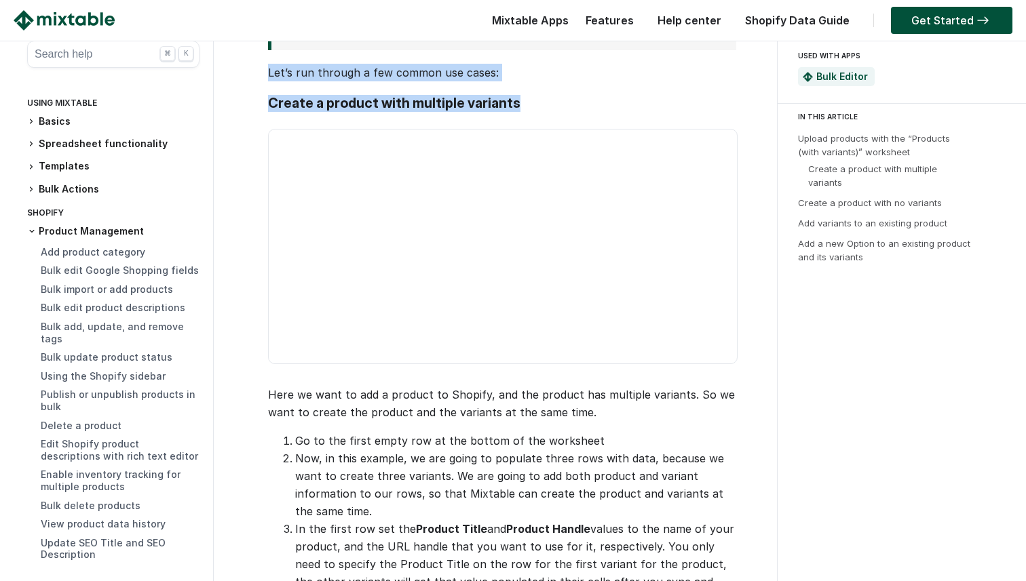
drag, startPoint x: 540, startPoint y: 141, endPoint x: 503, endPoint y: 272, distance: 135.9
click at [503, 272] on video at bounding box center [502, 247] width 469 height 236
click at [473, 112] on h3 "Create a product with multiple variants" at bounding box center [502, 103] width 468 height 17
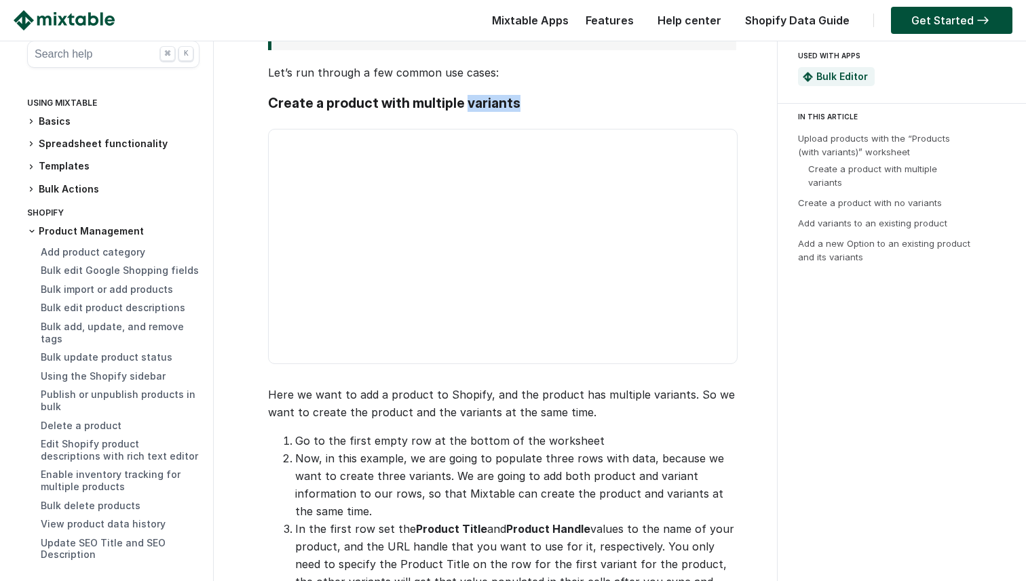
click at [473, 112] on h3 "Create a product with multiple variants" at bounding box center [502, 103] width 468 height 17
drag, startPoint x: 473, startPoint y: 162, endPoint x: 476, endPoint y: 321, distance: 158.7
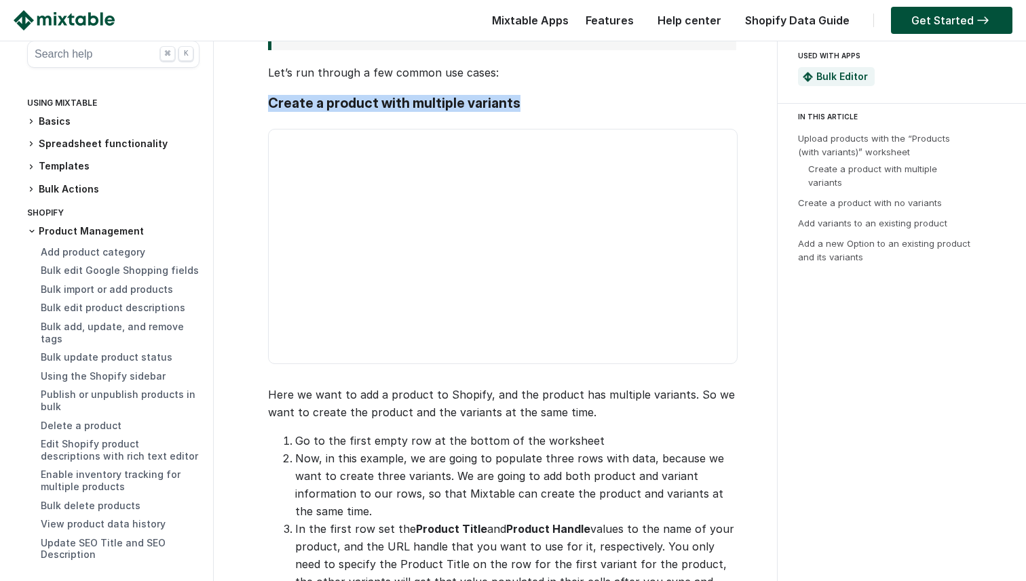
click at [476, 321] on video at bounding box center [502, 247] width 469 height 236
click at [494, 81] on p "Let’s run through a few common use cases:" at bounding box center [502, 73] width 468 height 18
drag, startPoint x: 503, startPoint y: 116, endPoint x: 523, endPoint y: 178, distance: 65.4
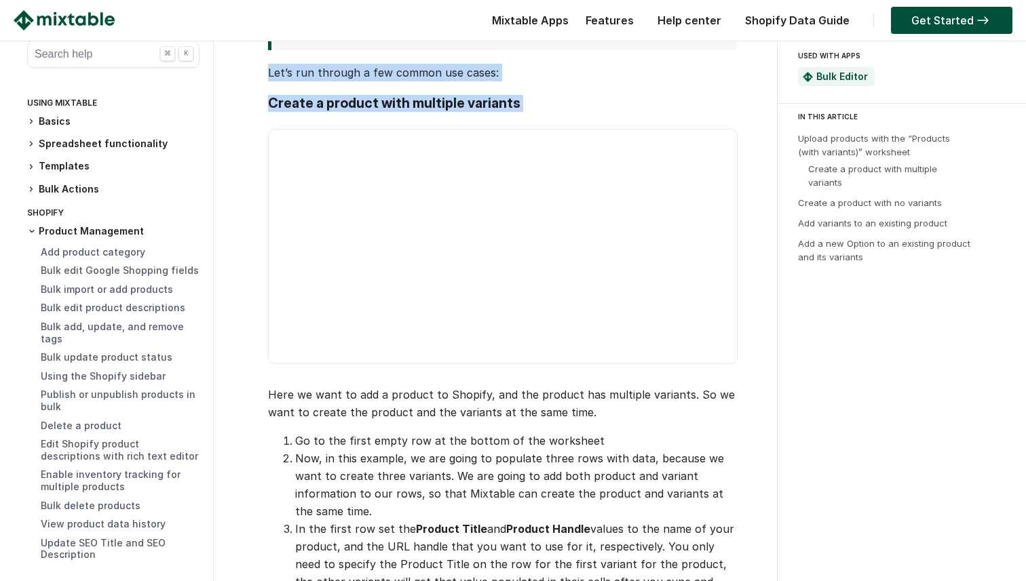
click at [523, 178] on p at bounding box center [502, 249] width 468 height 268
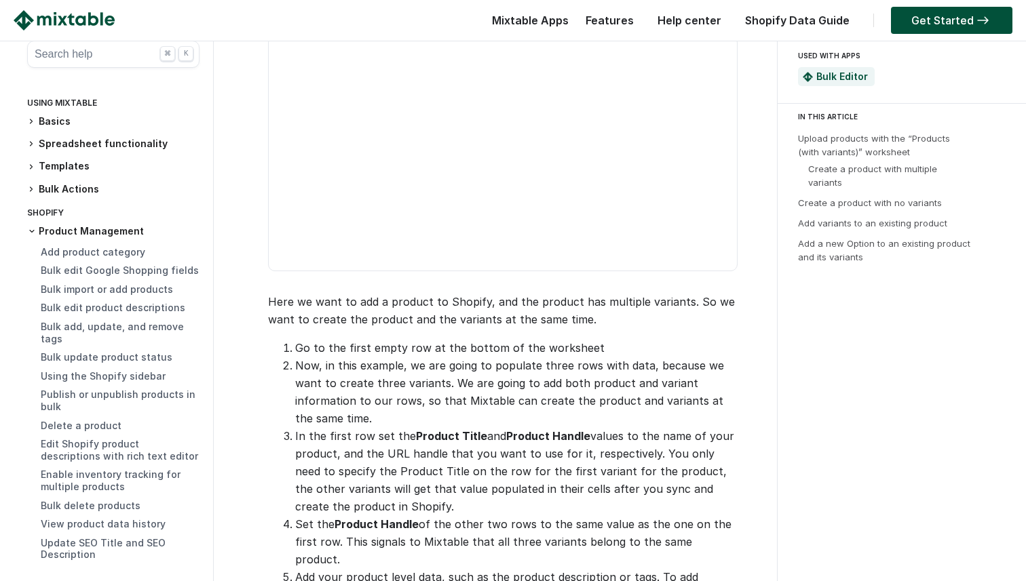
scroll to position [1516, 0]
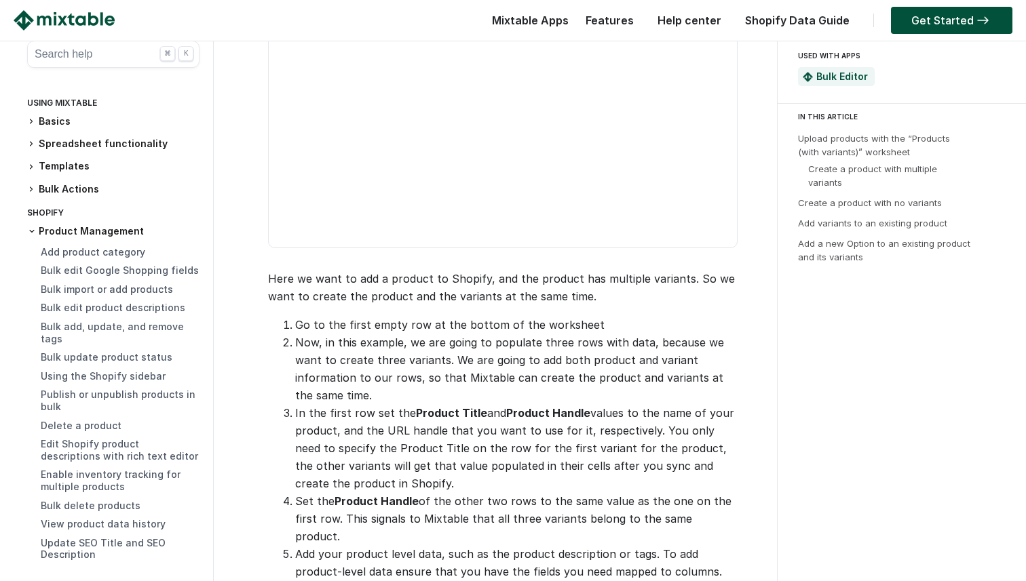
click at [522, 218] on video at bounding box center [502, 131] width 469 height 236
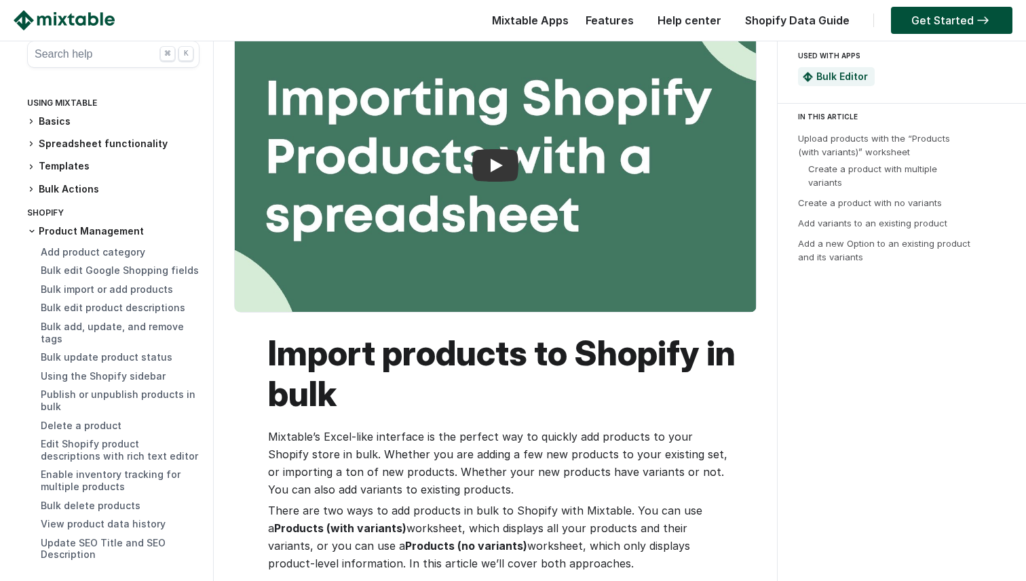
scroll to position [0, 0]
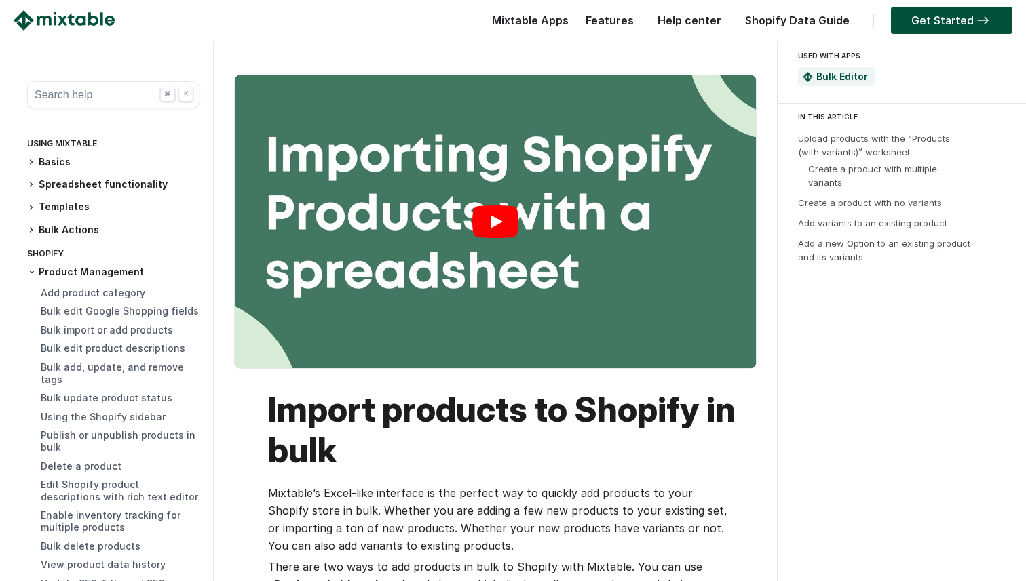
click at [503, 212] on link "Play" at bounding box center [495, 221] width 521 height 293
